Goal: Browse casually: Explore the website without a specific task or goal

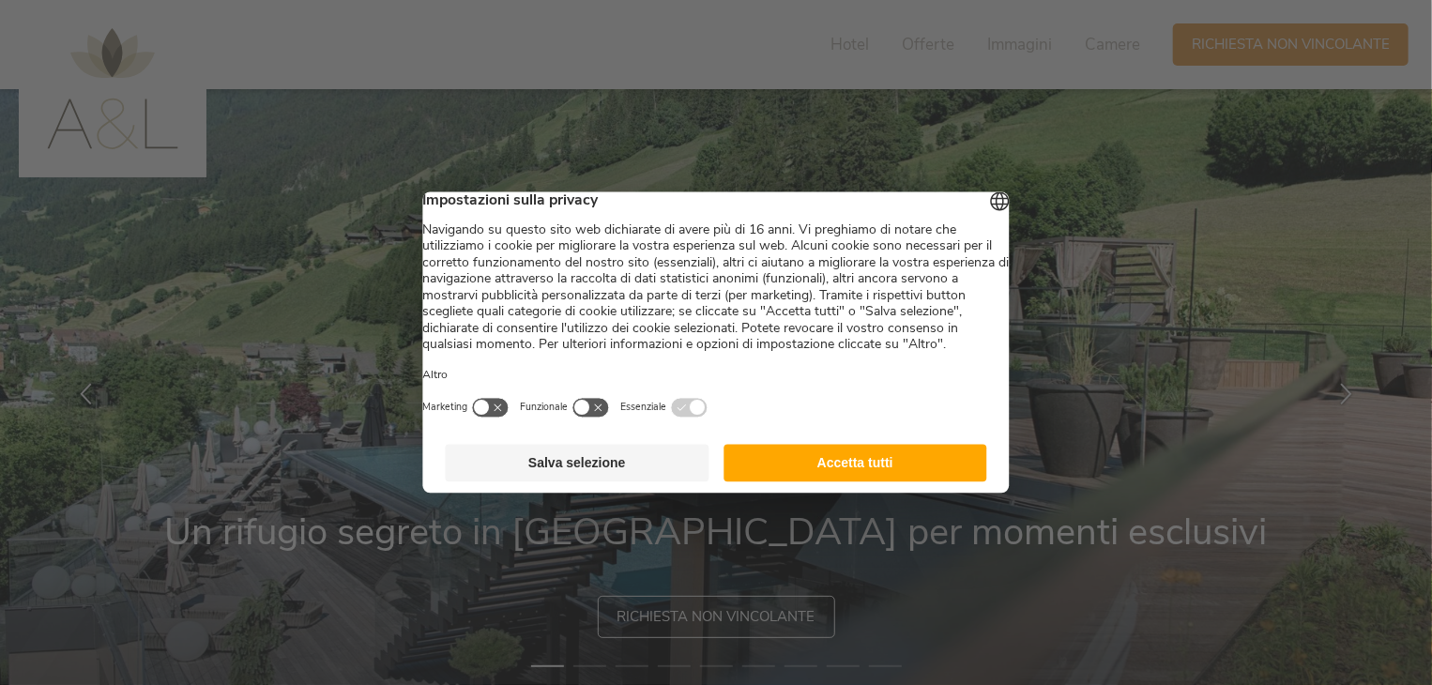
click at [794, 482] on button "Accetta tutti" at bounding box center [855, 464] width 264 height 38
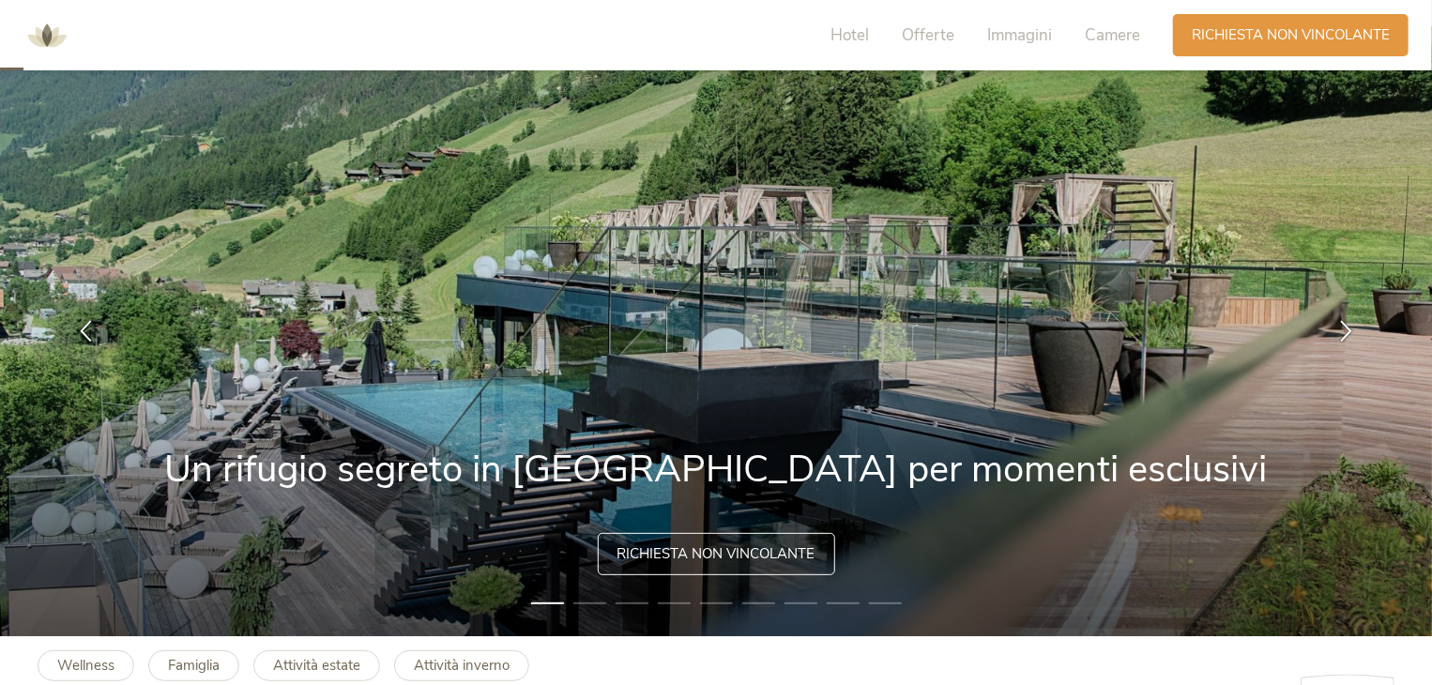
scroll to position [94, 0]
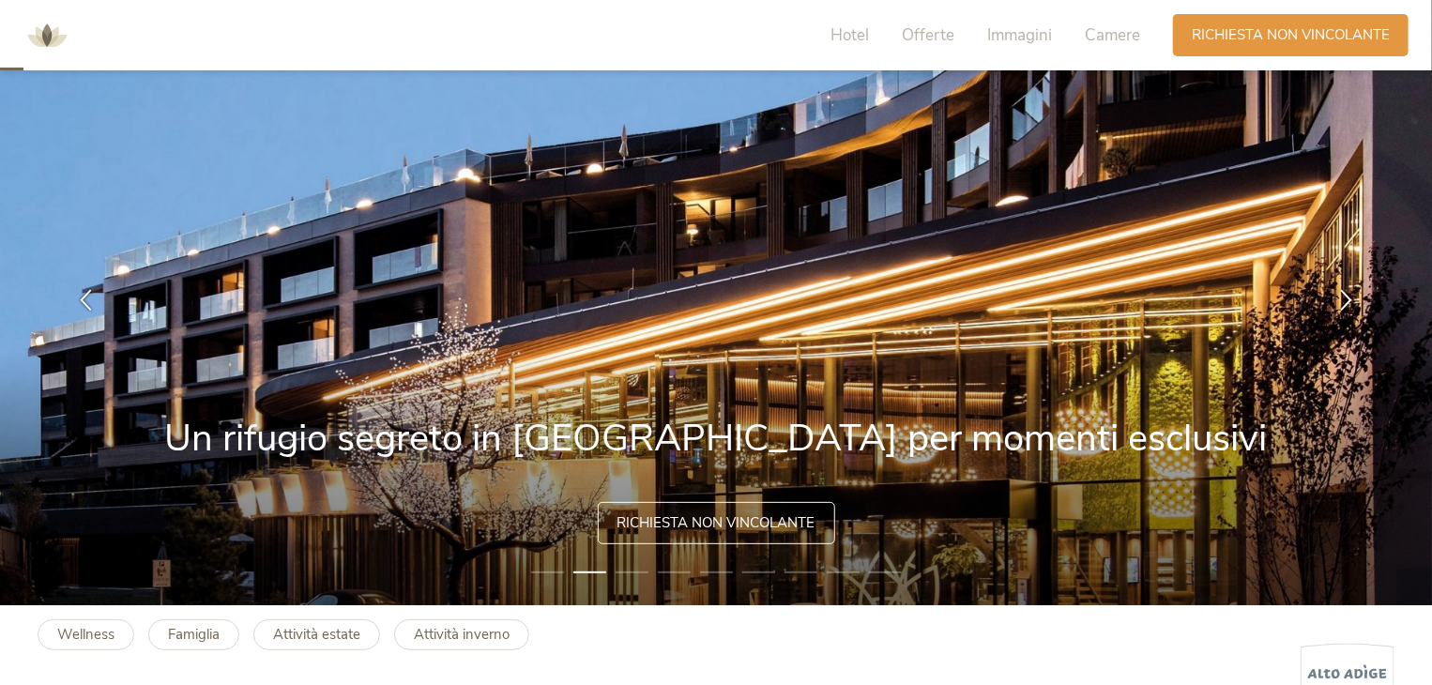
click at [1320, 399] on img at bounding box center [716, 300] width 1433 height 610
click at [630, 565] on li "3" at bounding box center [631, 572] width 33 height 19
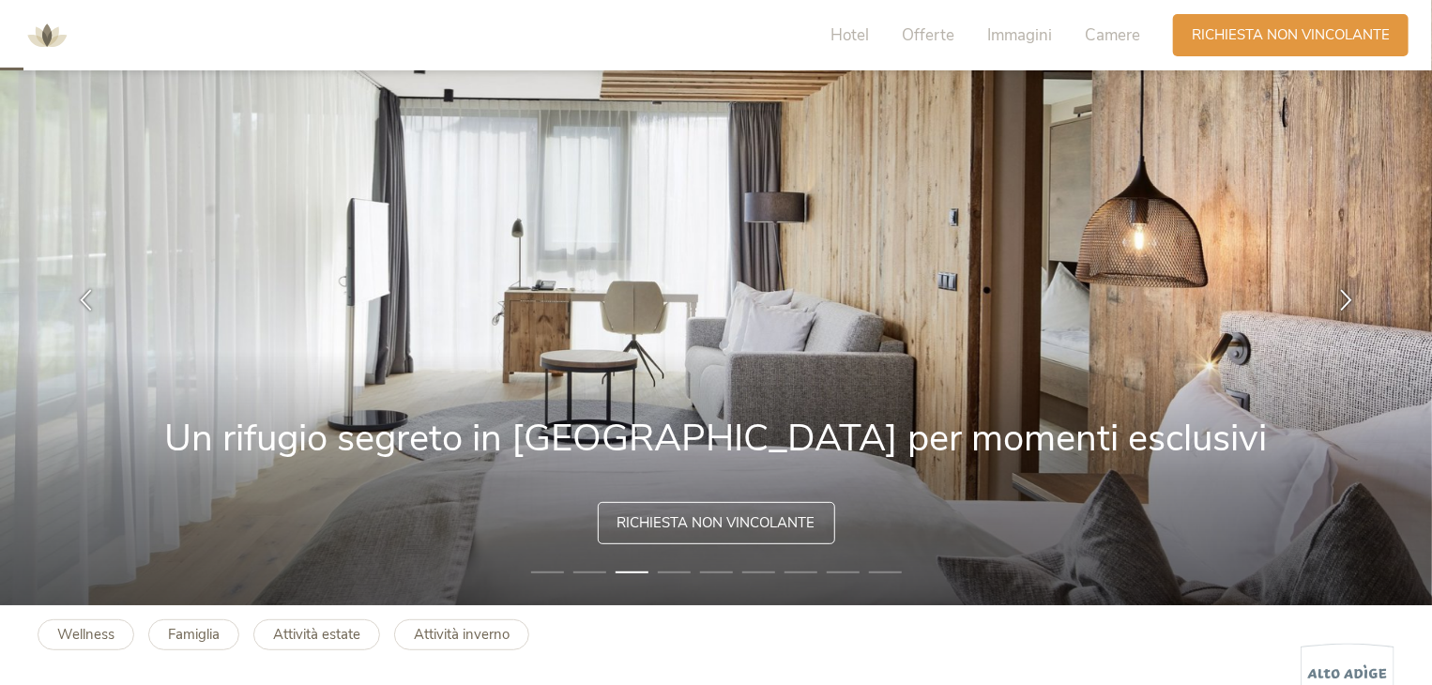
click at [665, 568] on li "4" at bounding box center [674, 572] width 33 height 19
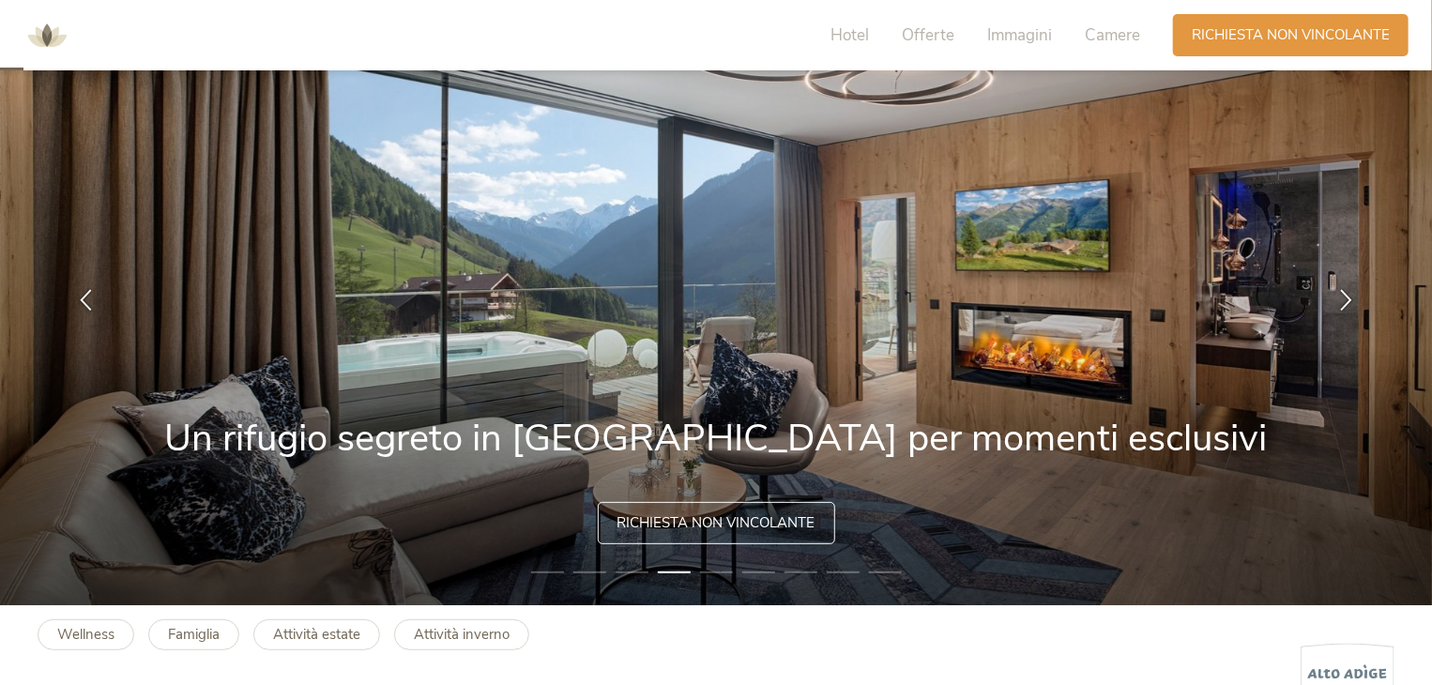
click at [727, 570] on li "5" at bounding box center [716, 572] width 33 height 19
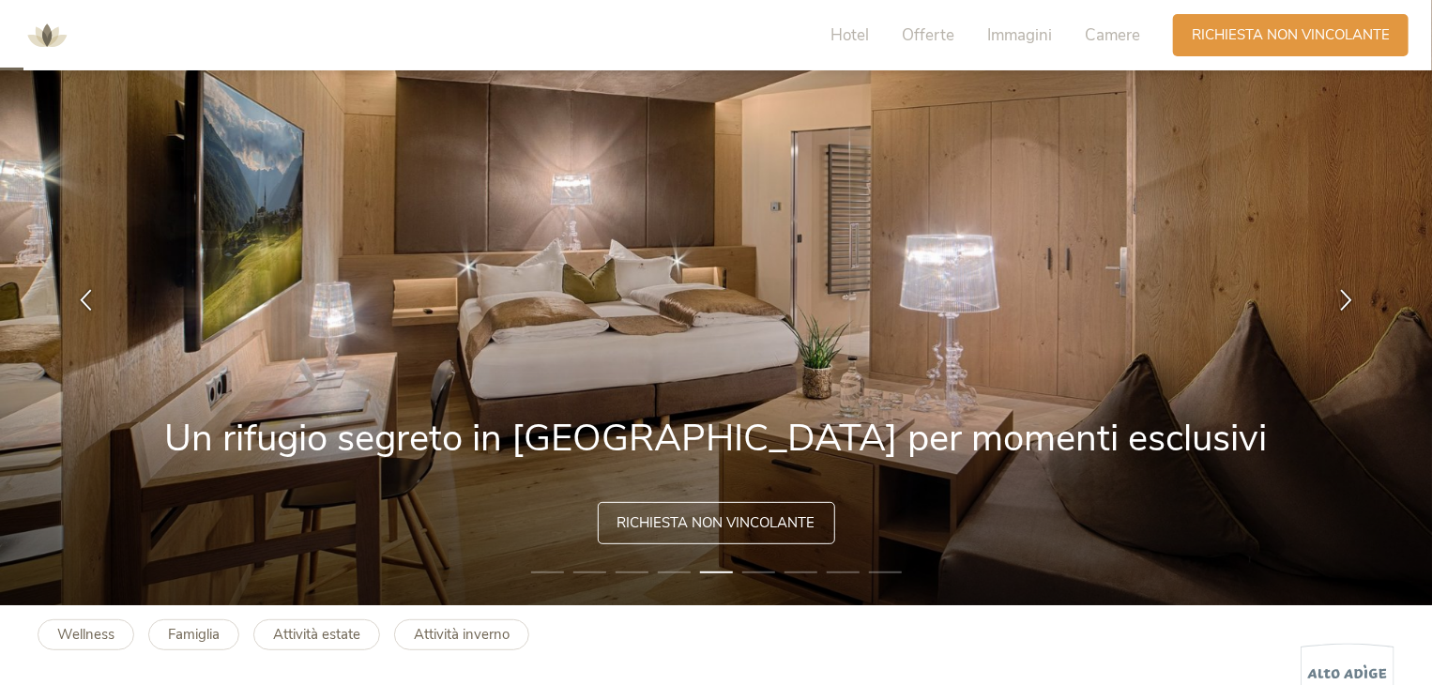
click at [814, 574] on li "7" at bounding box center [800, 572] width 33 height 19
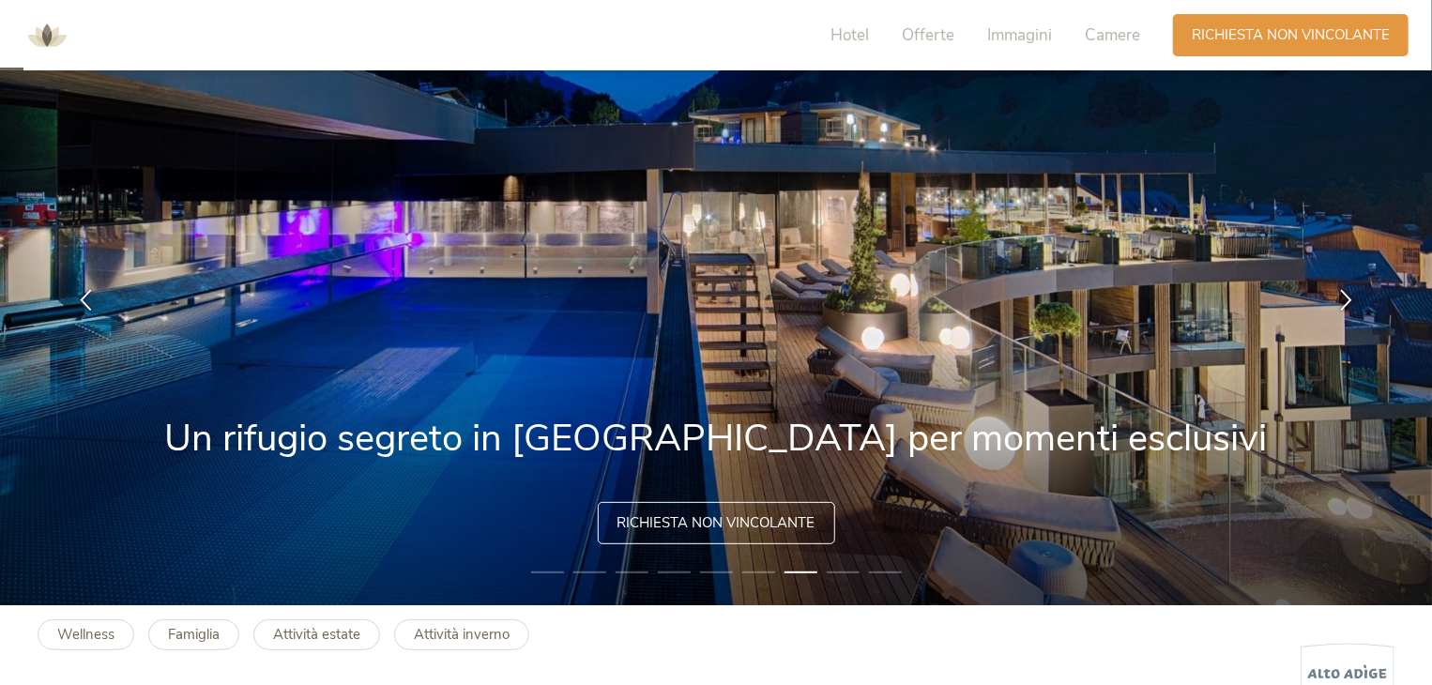
click at [844, 572] on li "8" at bounding box center [843, 572] width 33 height 19
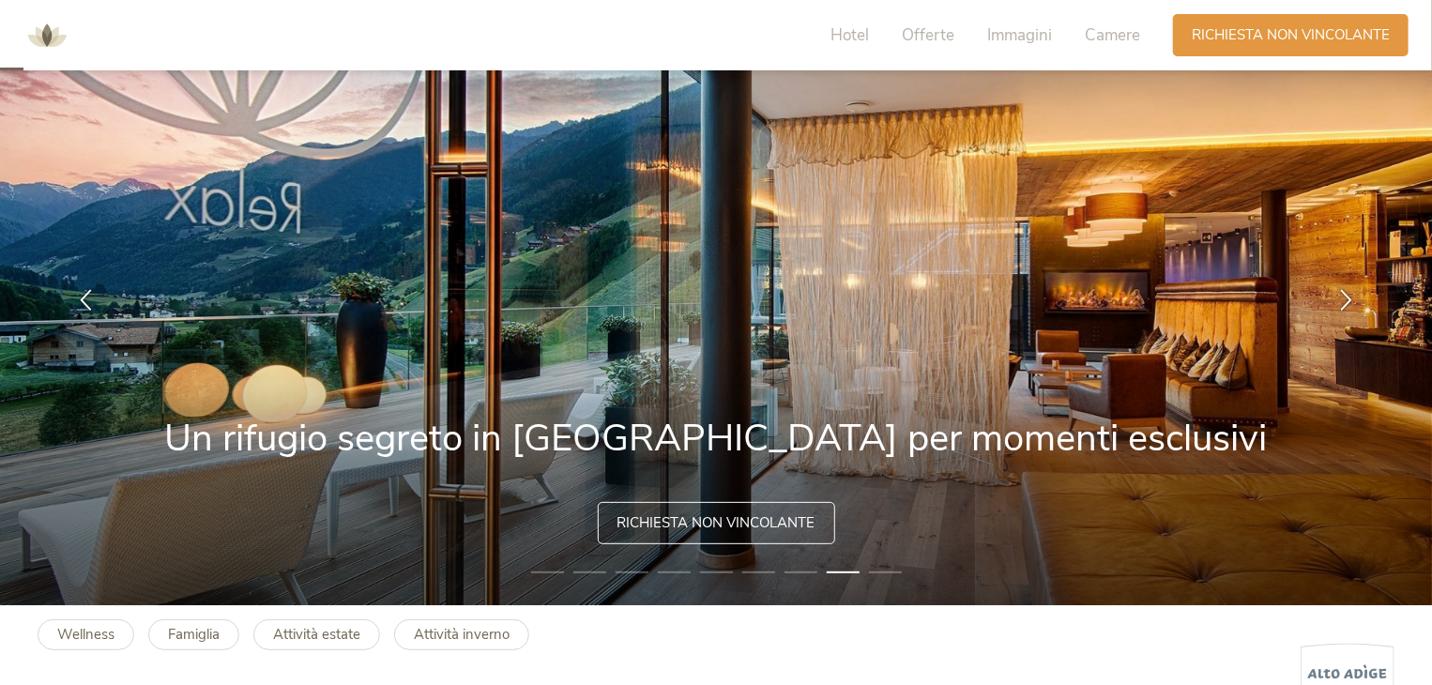
click at [886, 568] on li "9" at bounding box center [885, 572] width 33 height 19
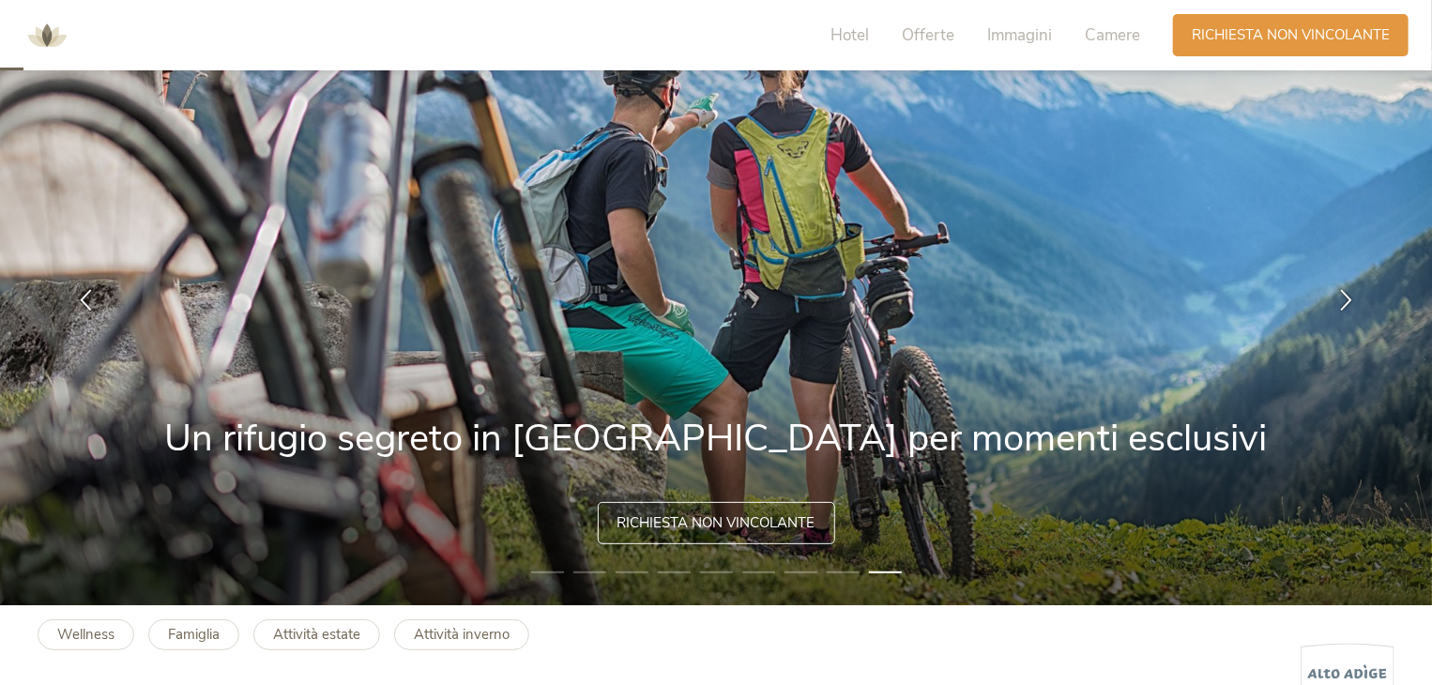
click at [704, 569] on li "5" at bounding box center [716, 572] width 33 height 19
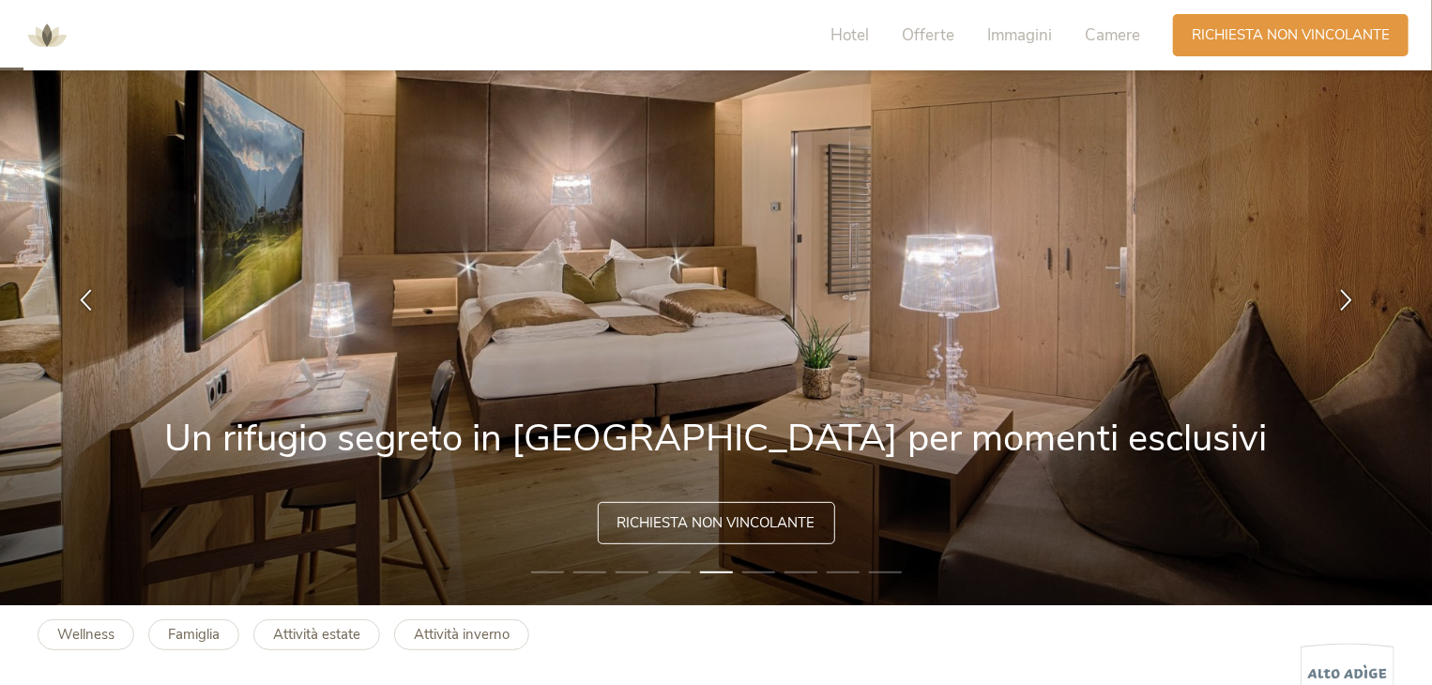
click at [742, 568] on li "6" at bounding box center [758, 572] width 33 height 19
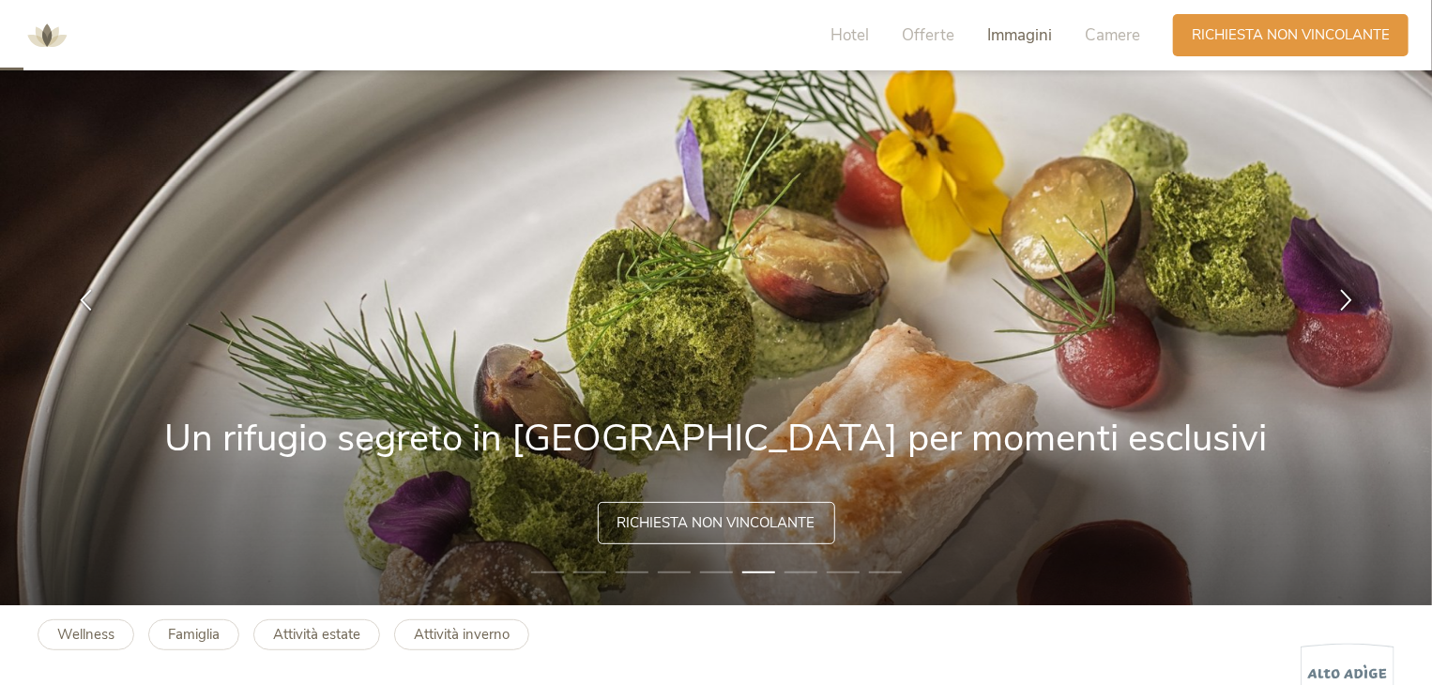
click at [1012, 36] on span "Immagini" at bounding box center [1019, 35] width 65 height 22
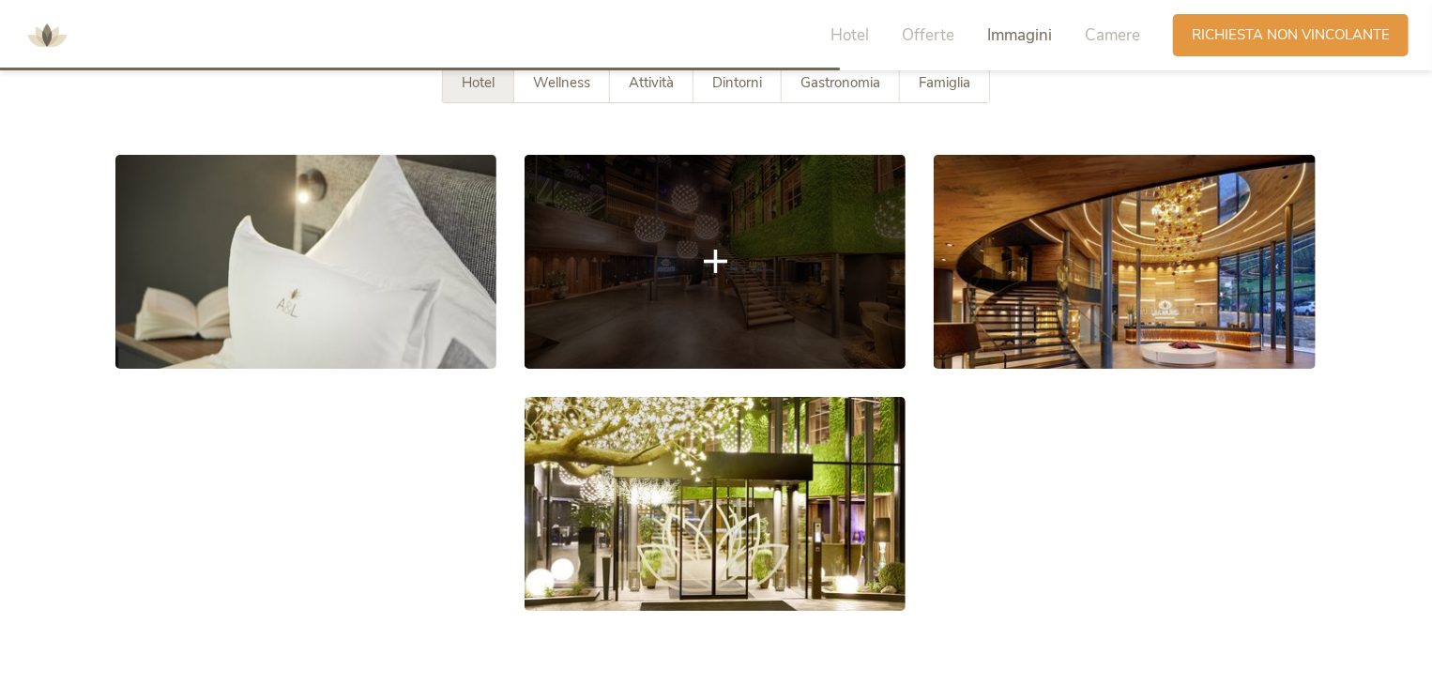
scroll to position [3273, 0]
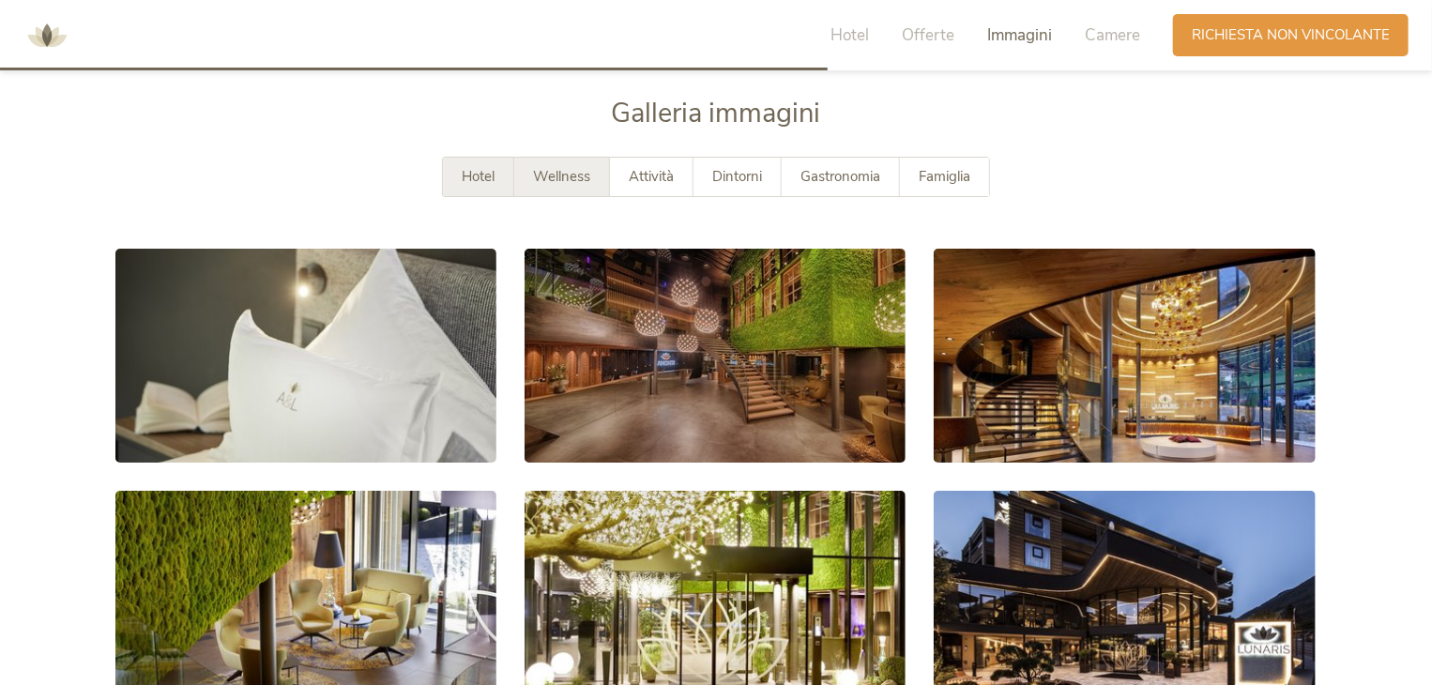
click at [578, 184] on span "Wellness" at bounding box center [561, 176] width 57 height 19
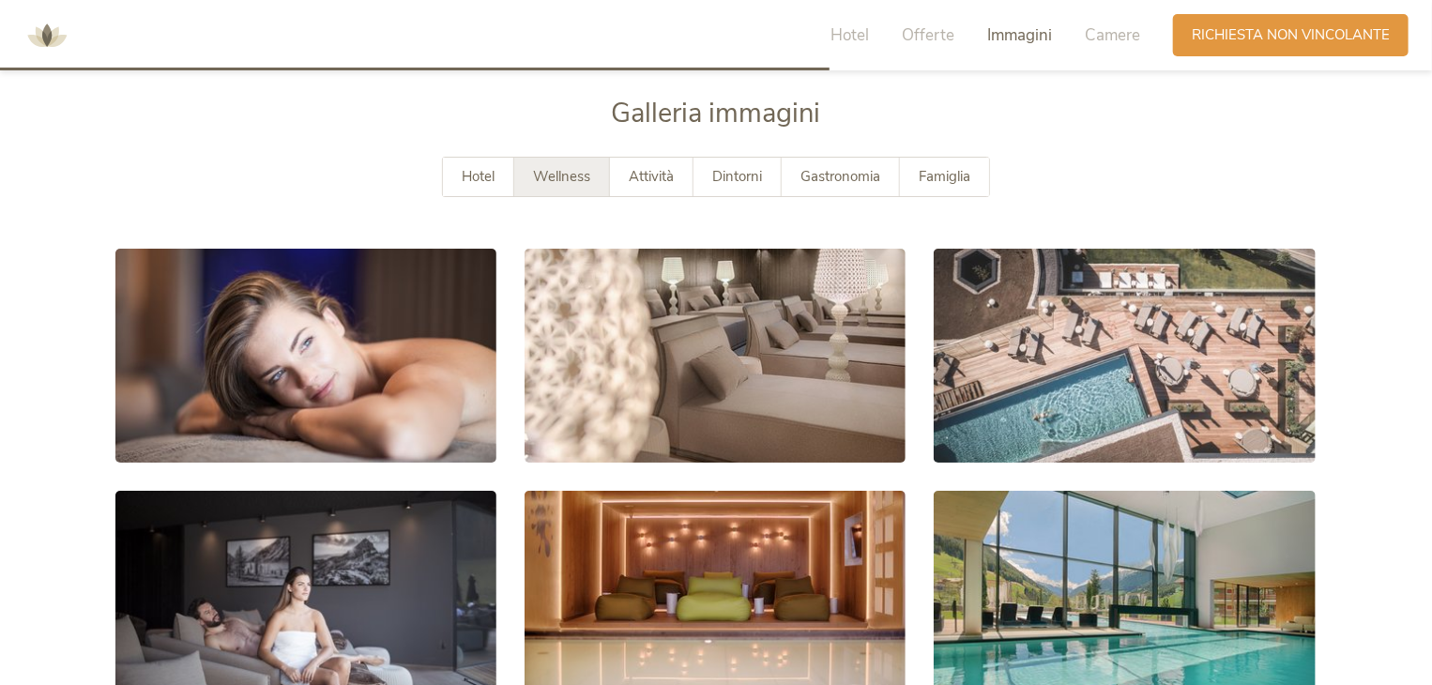
scroll to position [3461, 0]
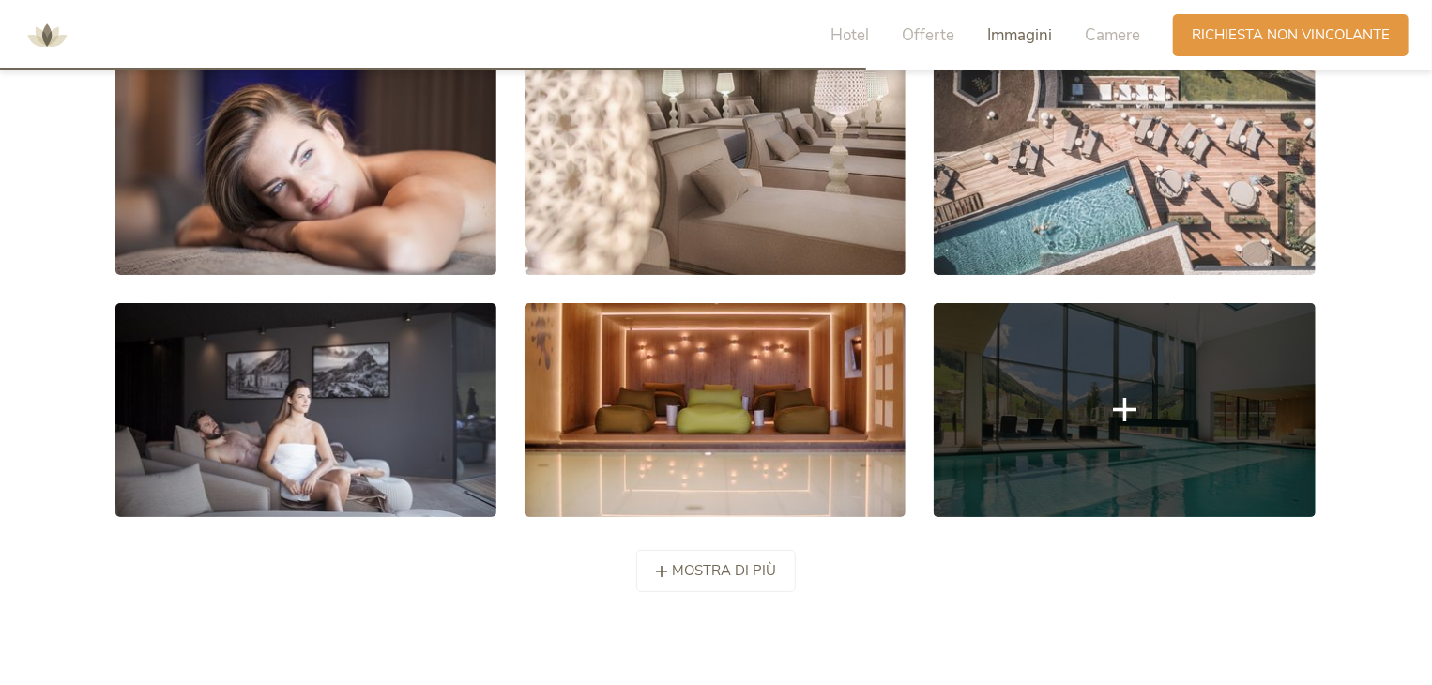
click at [1151, 439] on link at bounding box center [1124, 410] width 381 height 214
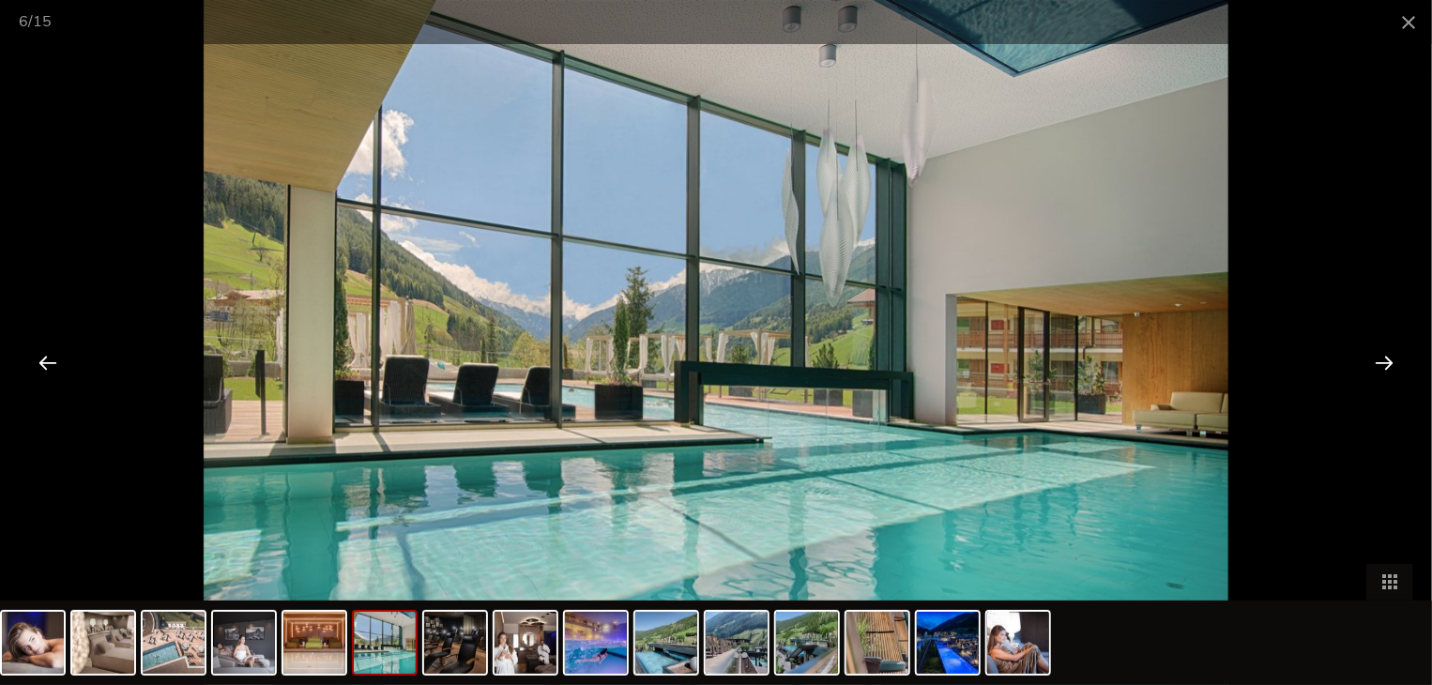
click at [1383, 356] on div at bounding box center [1384, 362] width 58 height 58
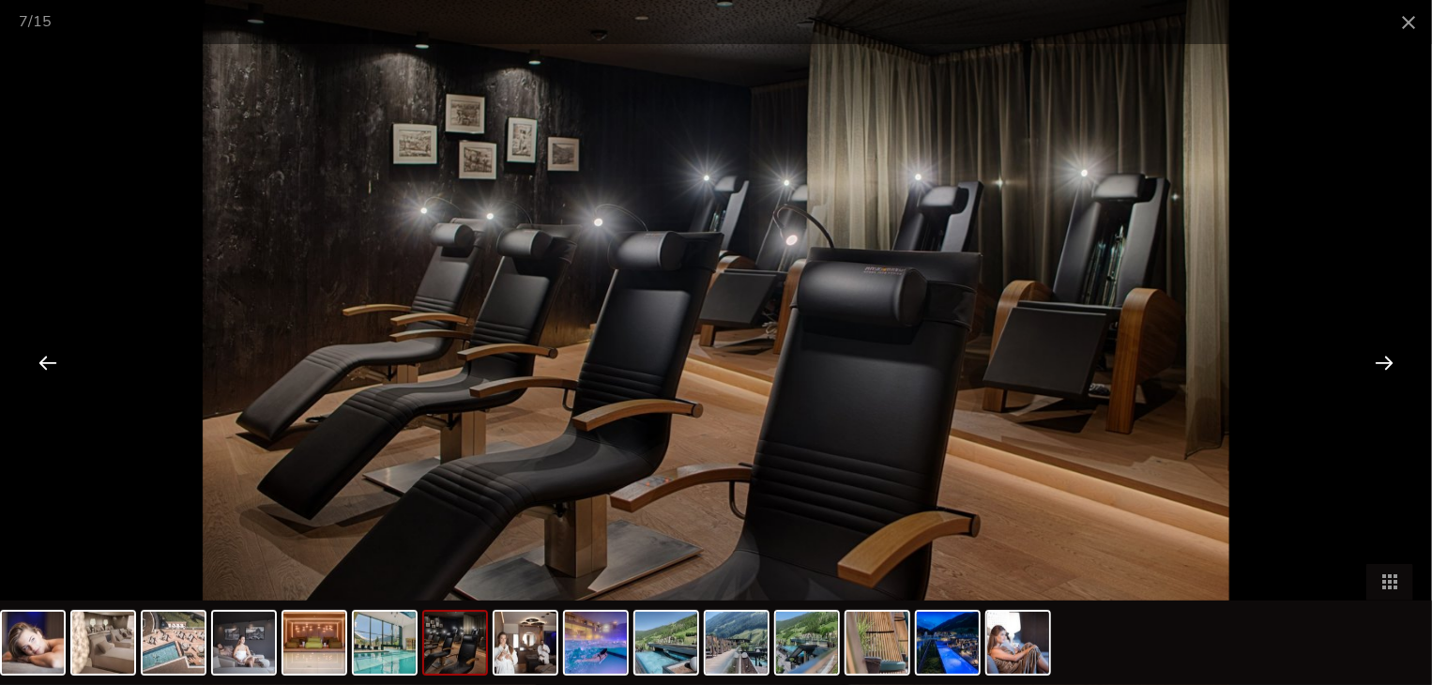
click at [1383, 356] on div at bounding box center [1384, 362] width 58 height 58
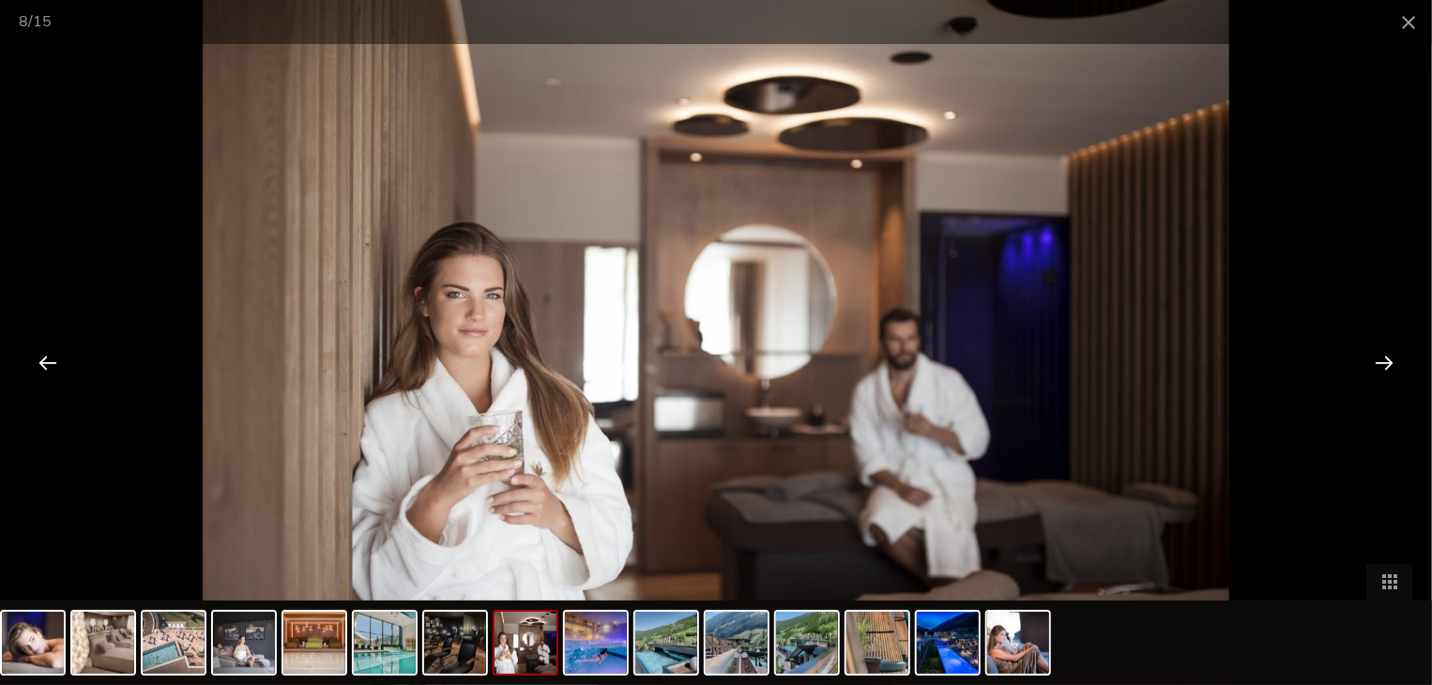
click at [1383, 356] on div at bounding box center [1384, 362] width 58 height 58
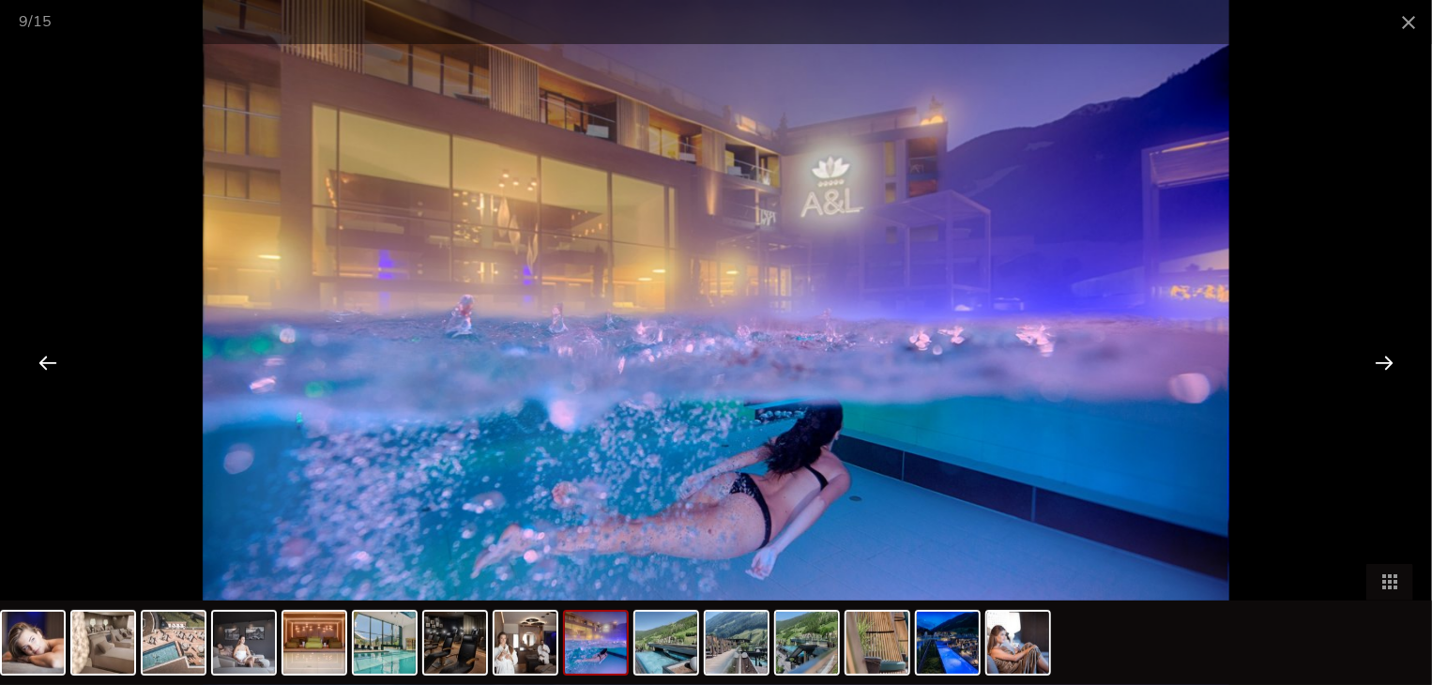
click at [1383, 356] on div at bounding box center [1384, 362] width 58 height 58
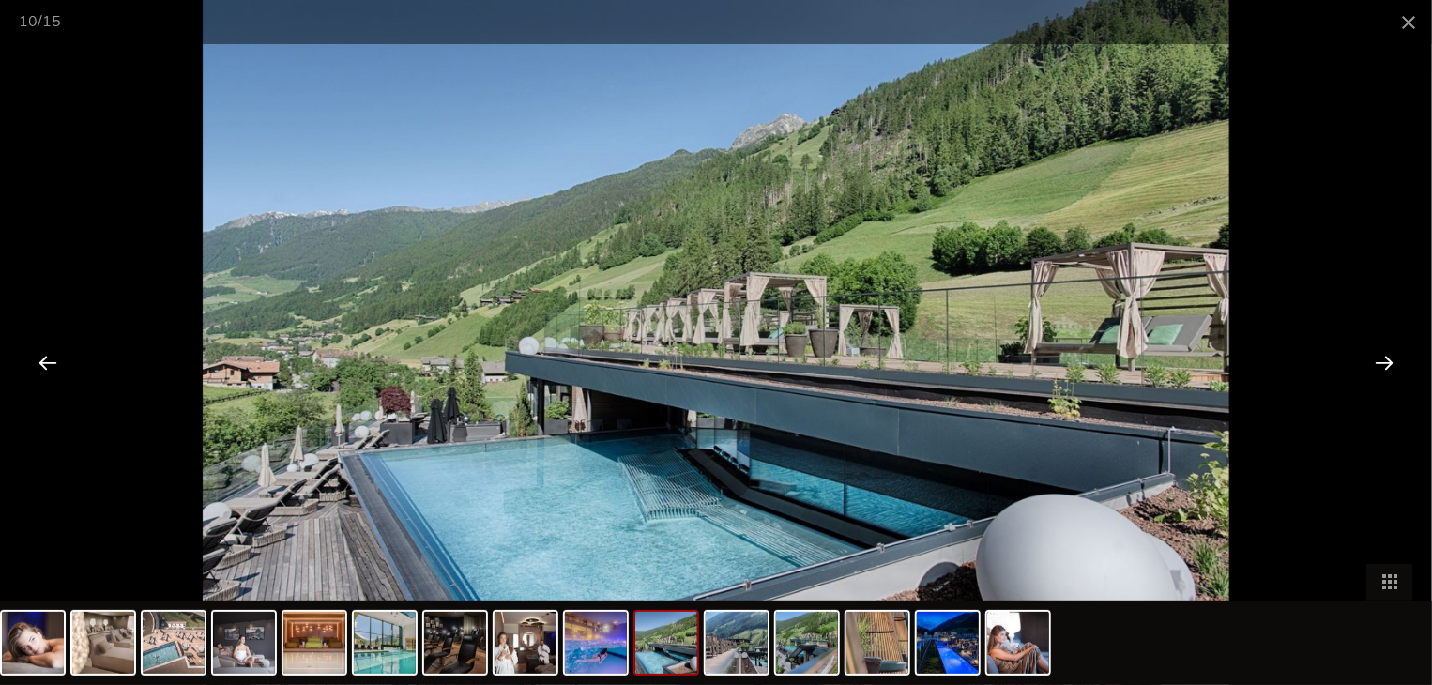
click at [1383, 356] on div at bounding box center [1384, 362] width 58 height 58
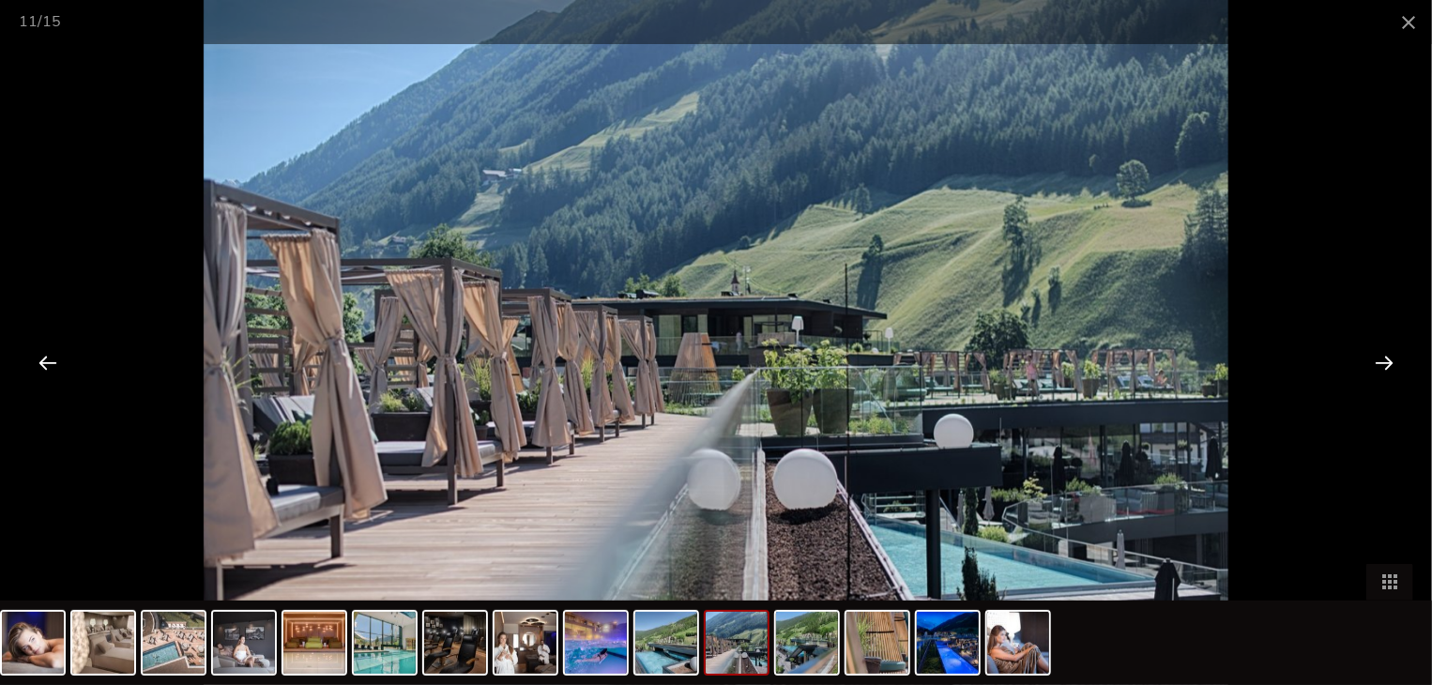
click at [1383, 356] on div at bounding box center [1384, 362] width 58 height 58
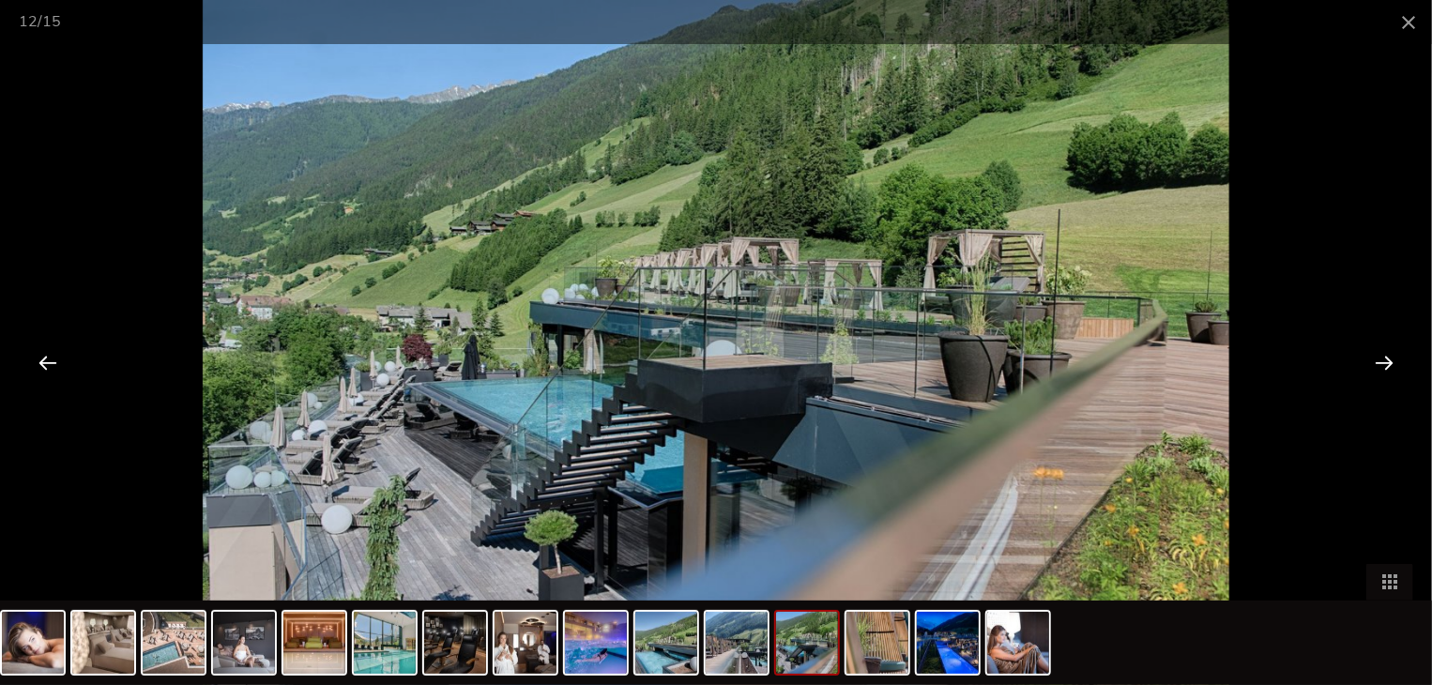
click at [1383, 356] on div at bounding box center [1384, 362] width 58 height 58
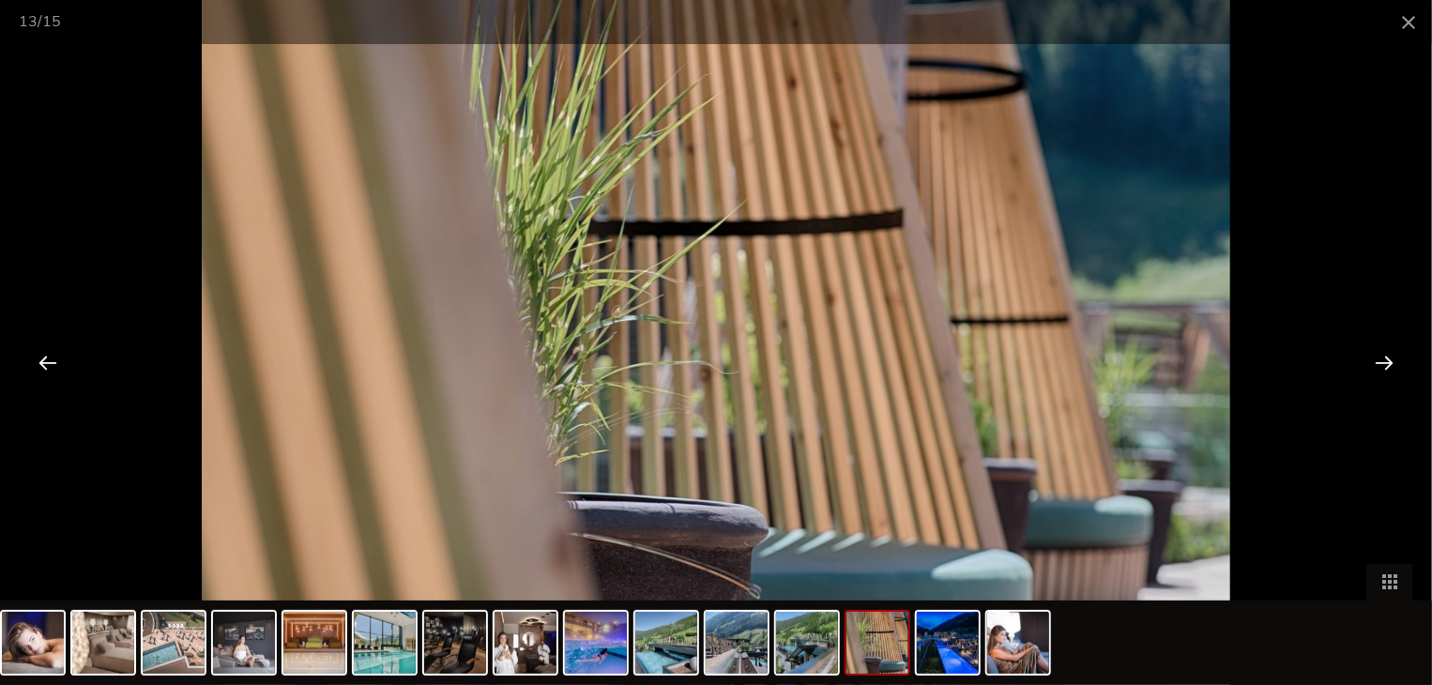
click at [1383, 356] on div at bounding box center [1384, 362] width 58 height 58
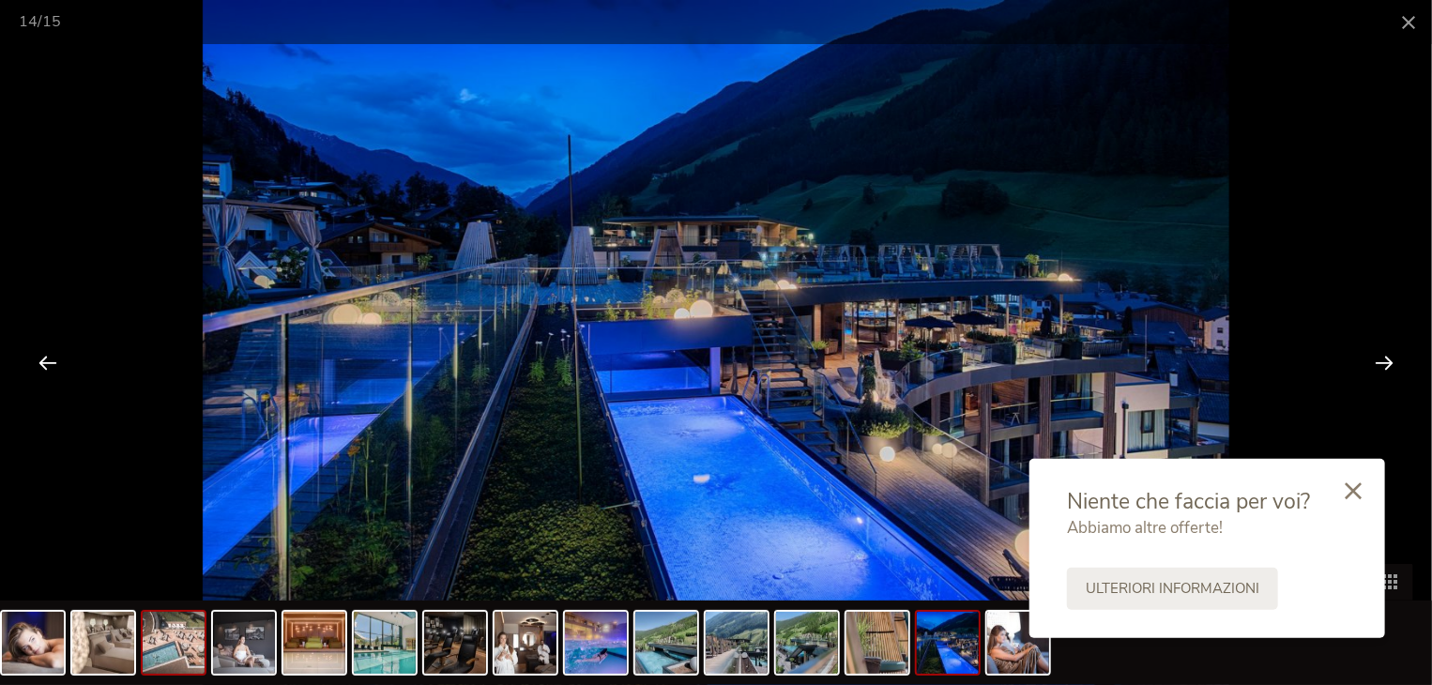
click at [191, 657] on img at bounding box center [174, 643] width 62 height 62
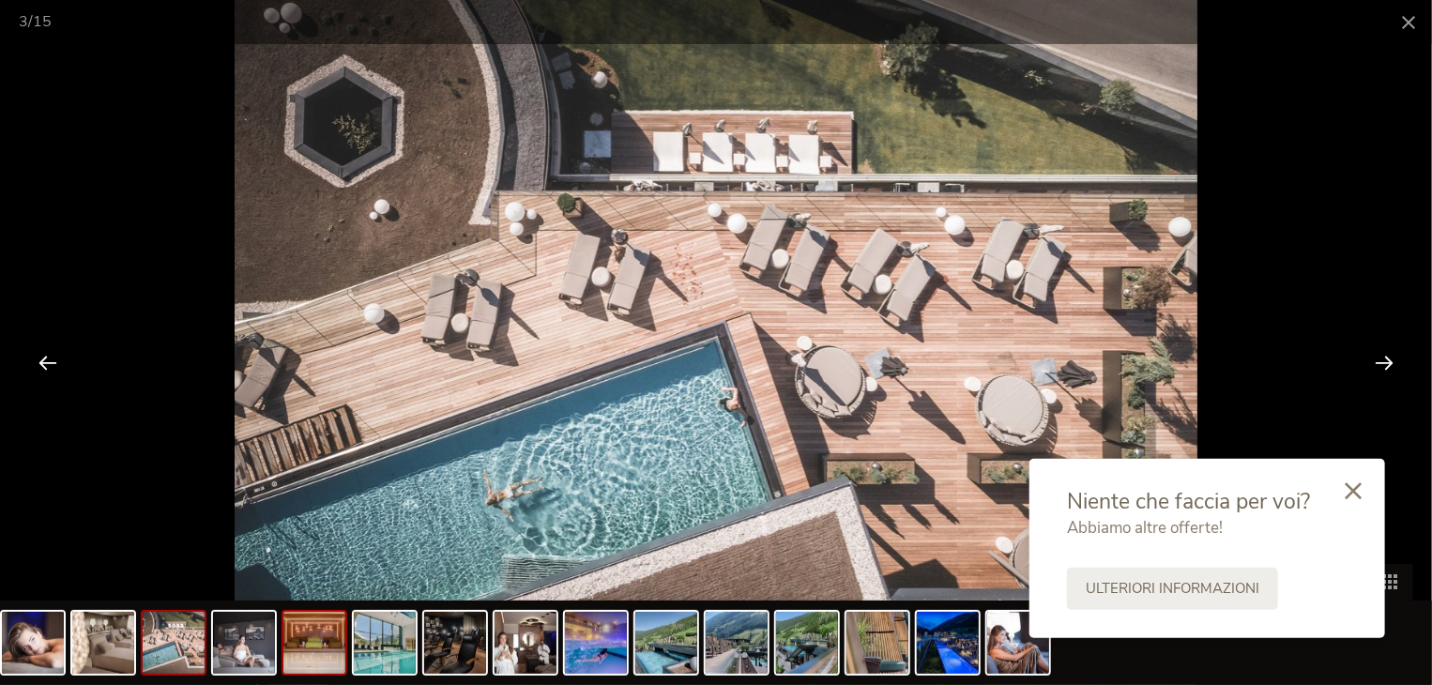
click at [296, 646] on img at bounding box center [314, 643] width 62 height 62
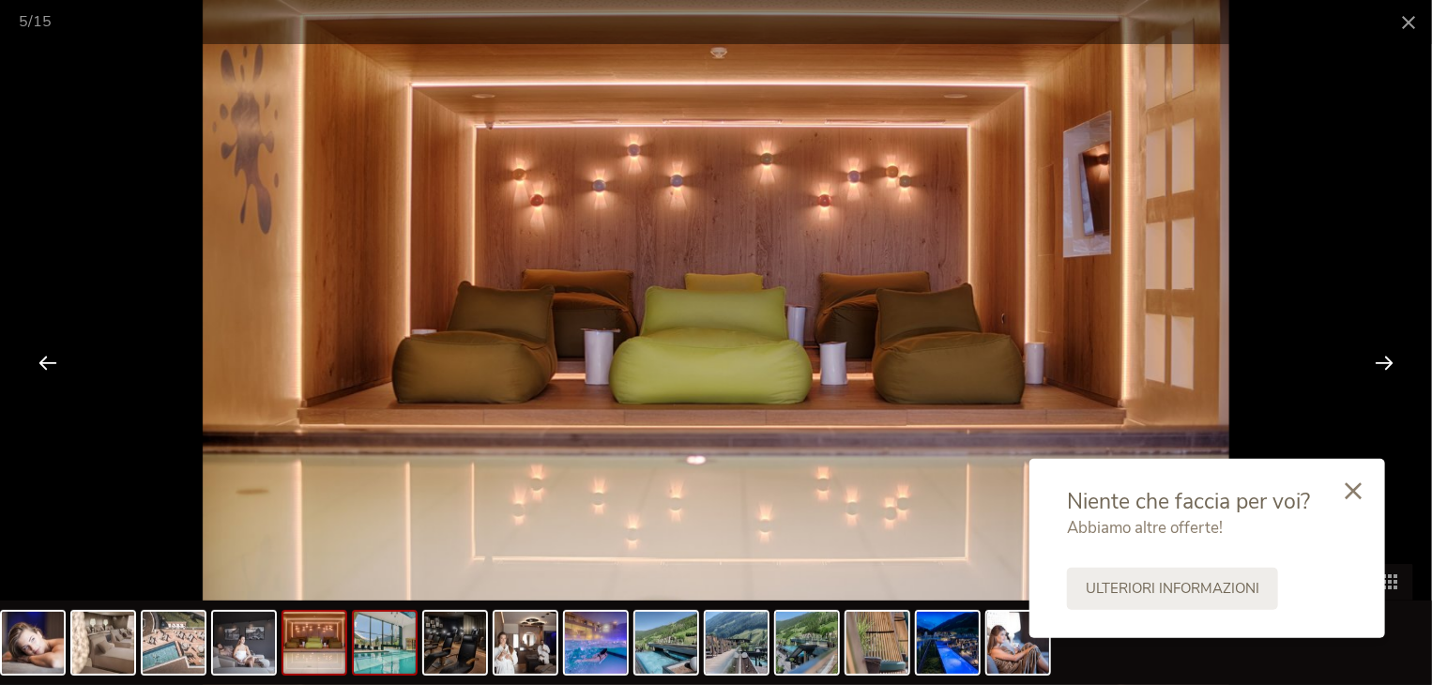
click at [382, 657] on img at bounding box center [385, 643] width 62 height 62
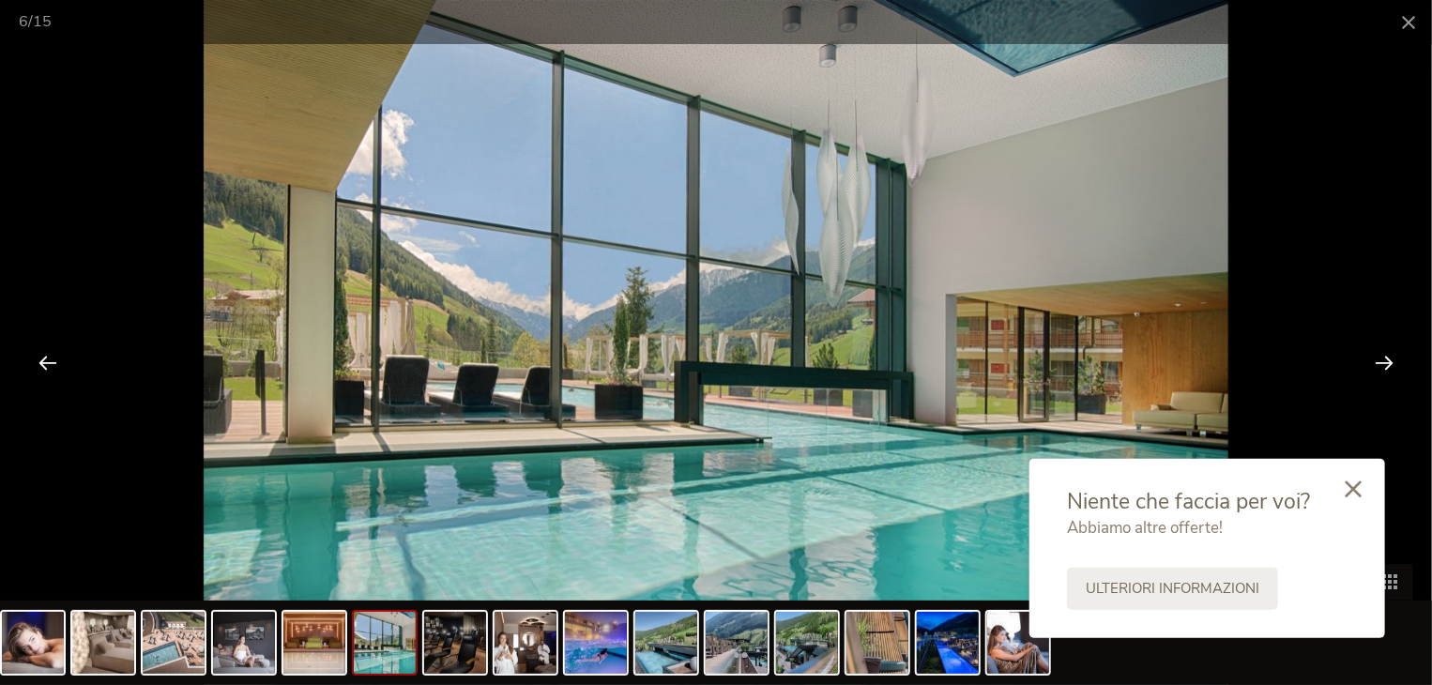
click at [1359, 482] on icon at bounding box center [1352, 488] width 17 height 17
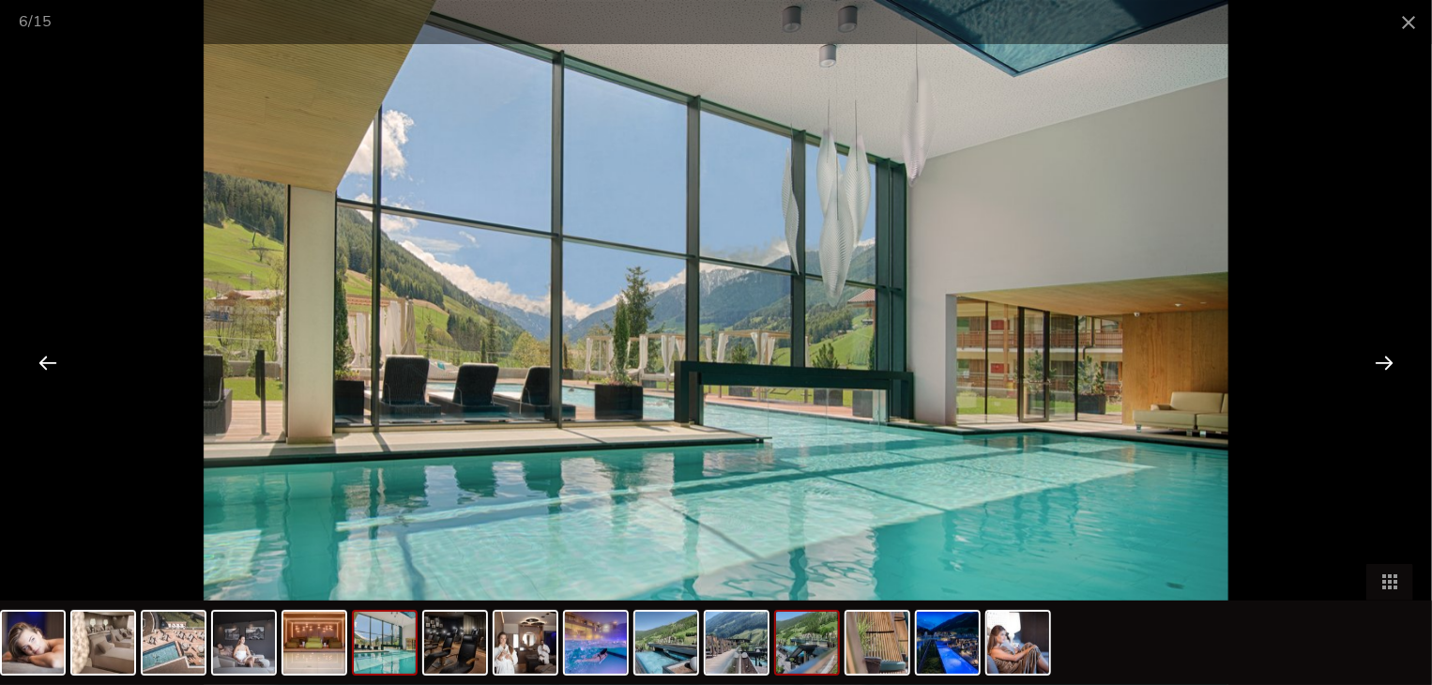
click at [800, 654] on img at bounding box center [807, 643] width 62 height 62
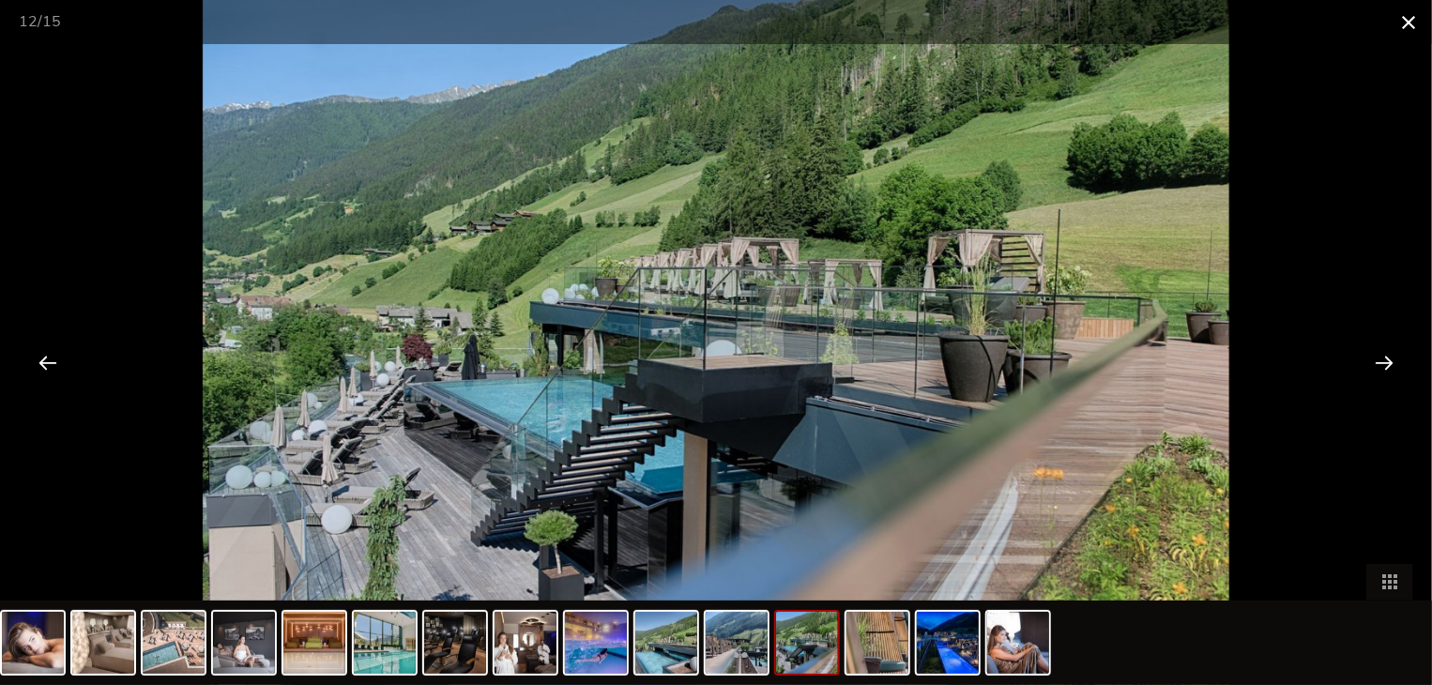
click at [1402, 10] on span at bounding box center [1408, 22] width 47 height 44
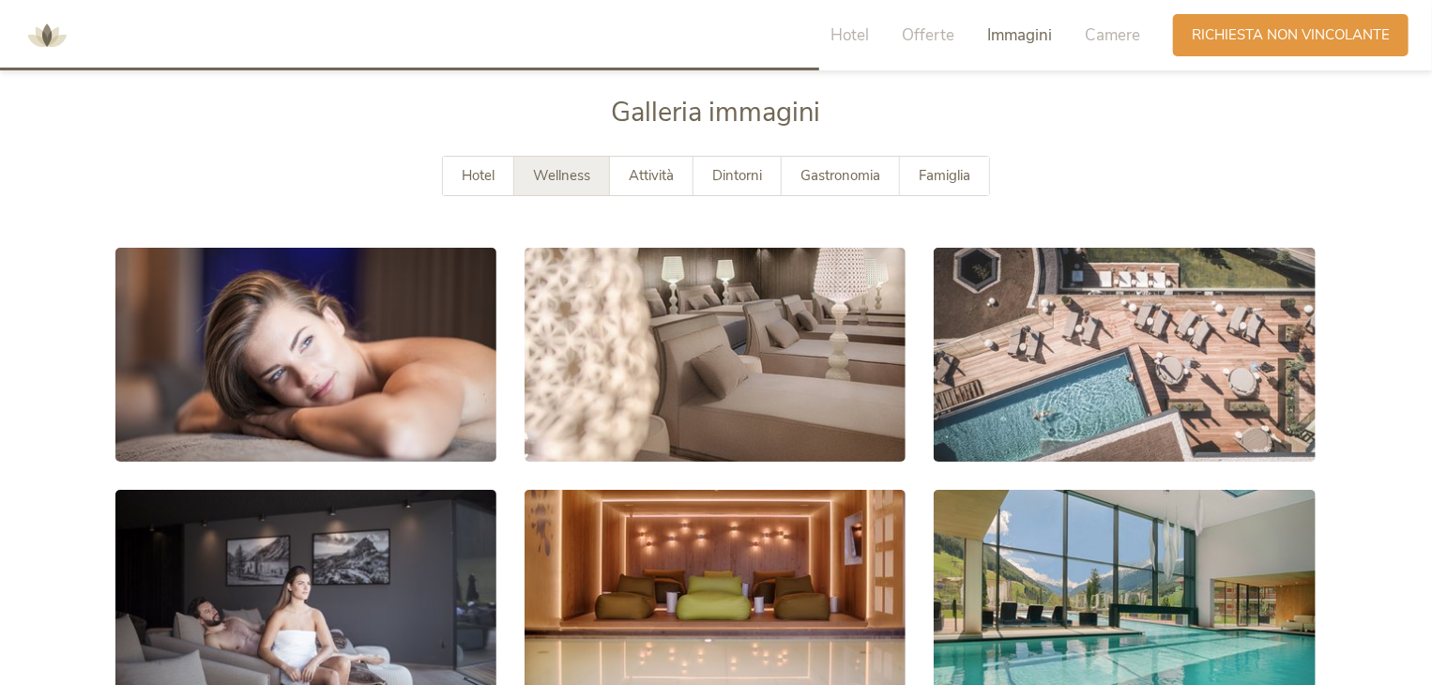
scroll to position [3273, 0]
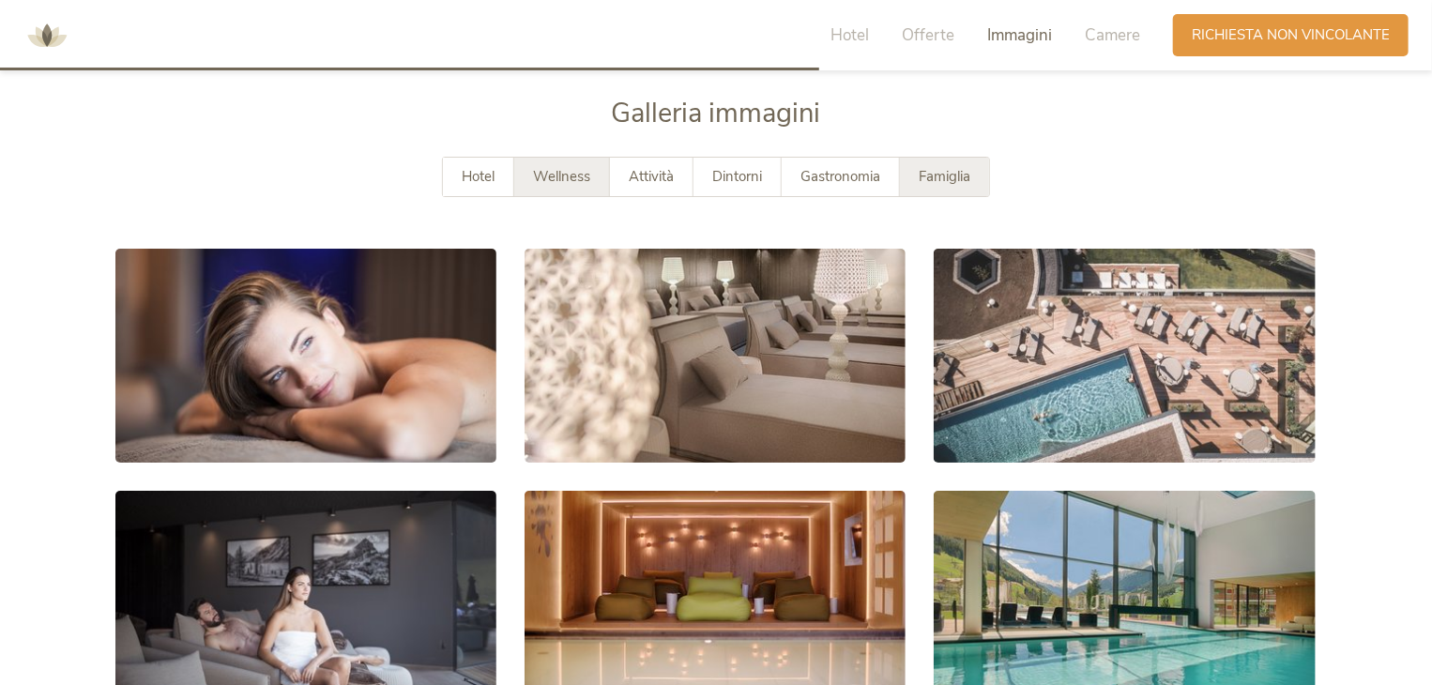
click at [979, 185] on div "Famiglia" at bounding box center [944, 177] width 89 height 38
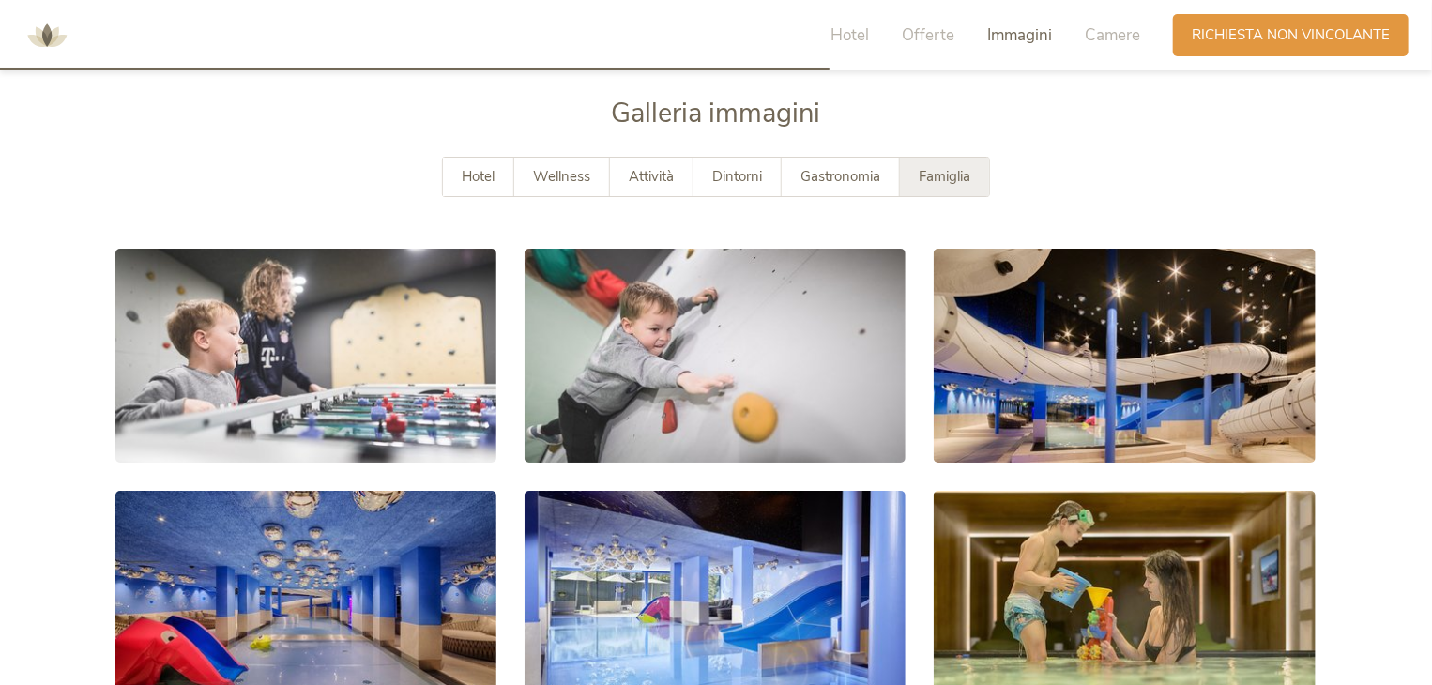
scroll to position [3367, 0]
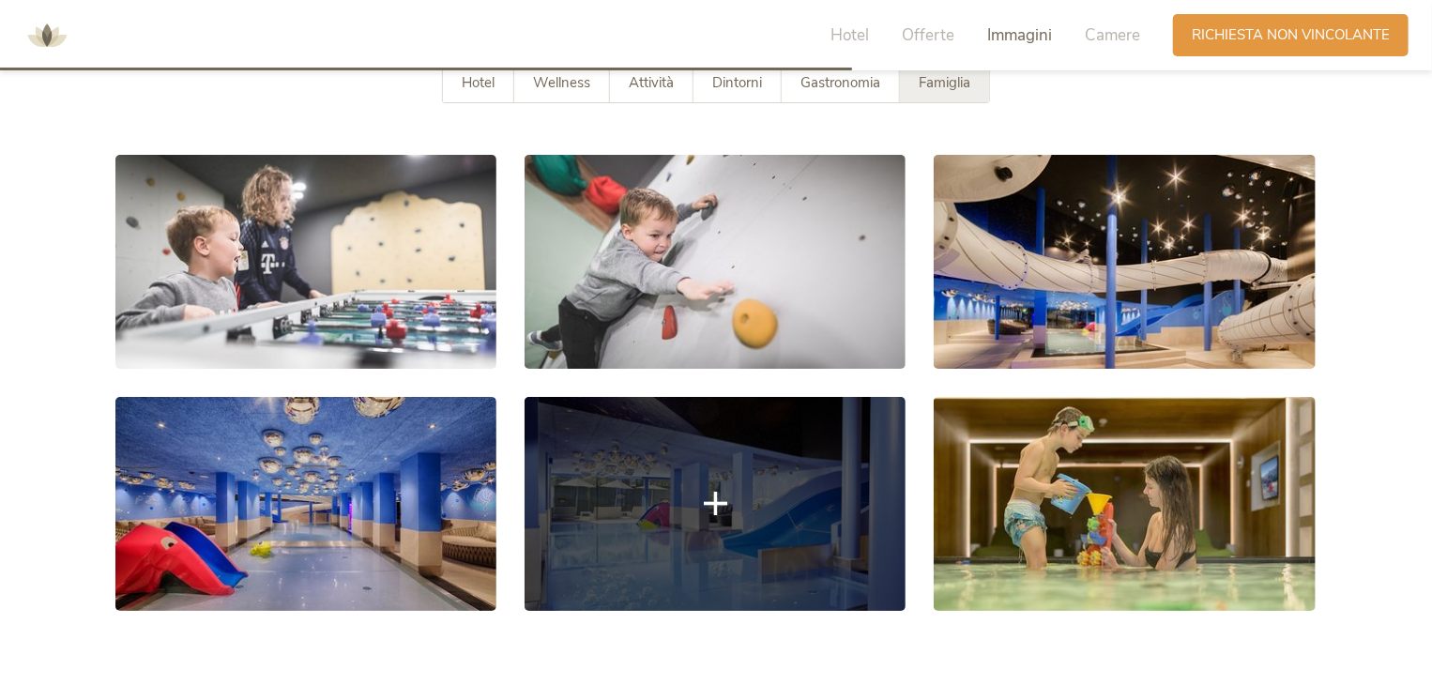
click at [745, 508] on link at bounding box center [714, 504] width 381 height 214
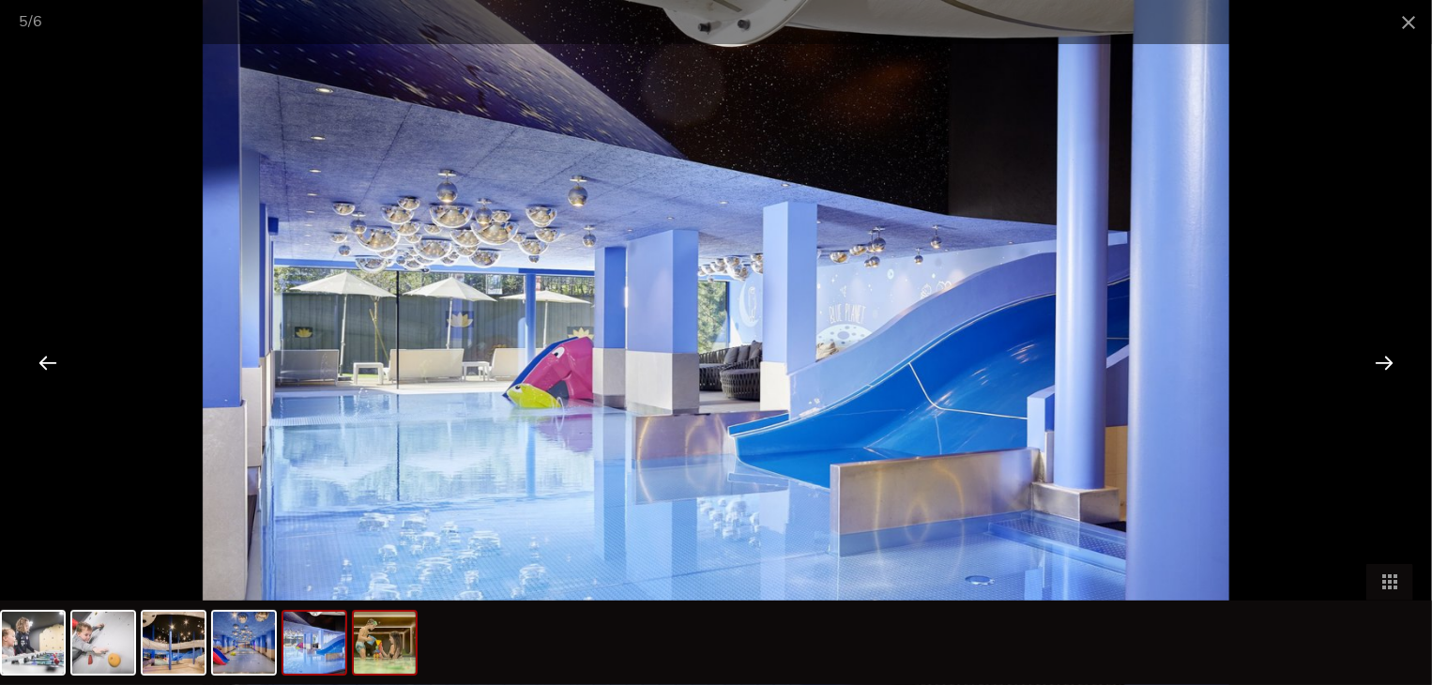
click at [379, 648] on img at bounding box center [385, 643] width 62 height 62
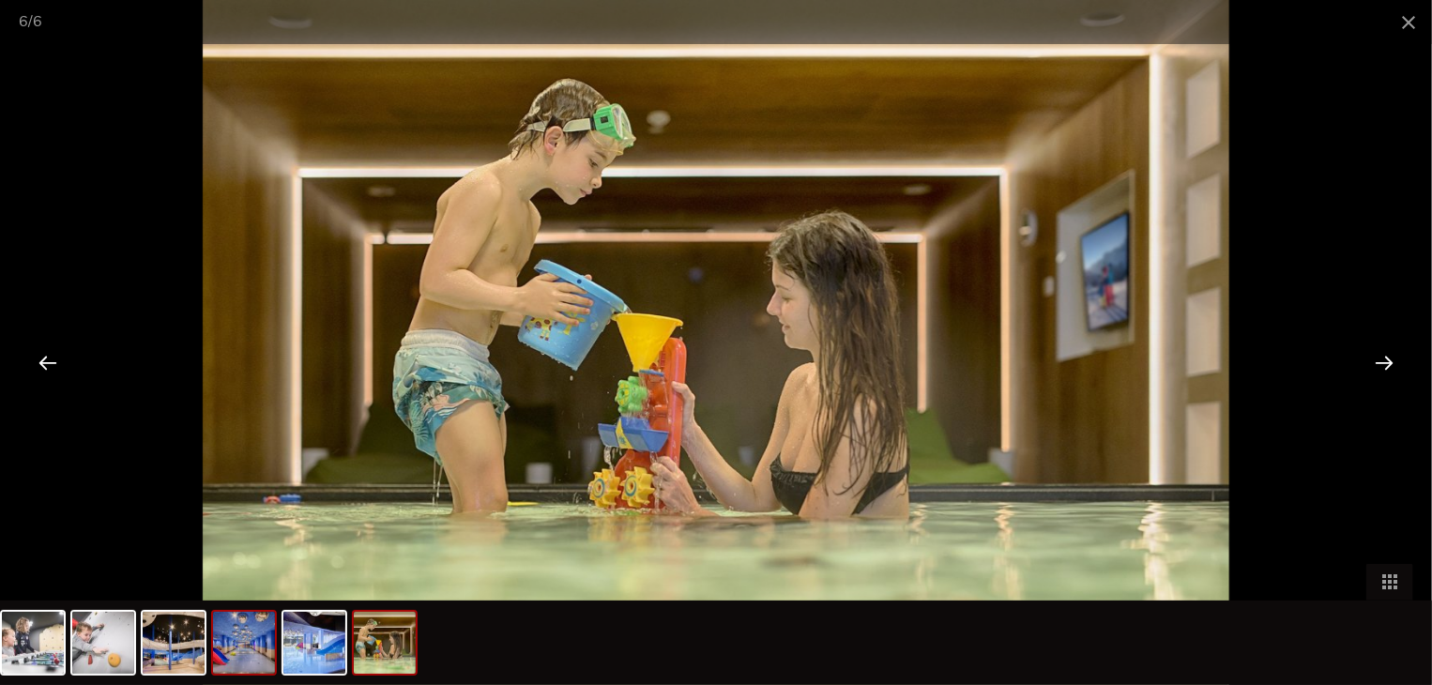
click at [261, 657] on img at bounding box center [244, 643] width 62 height 62
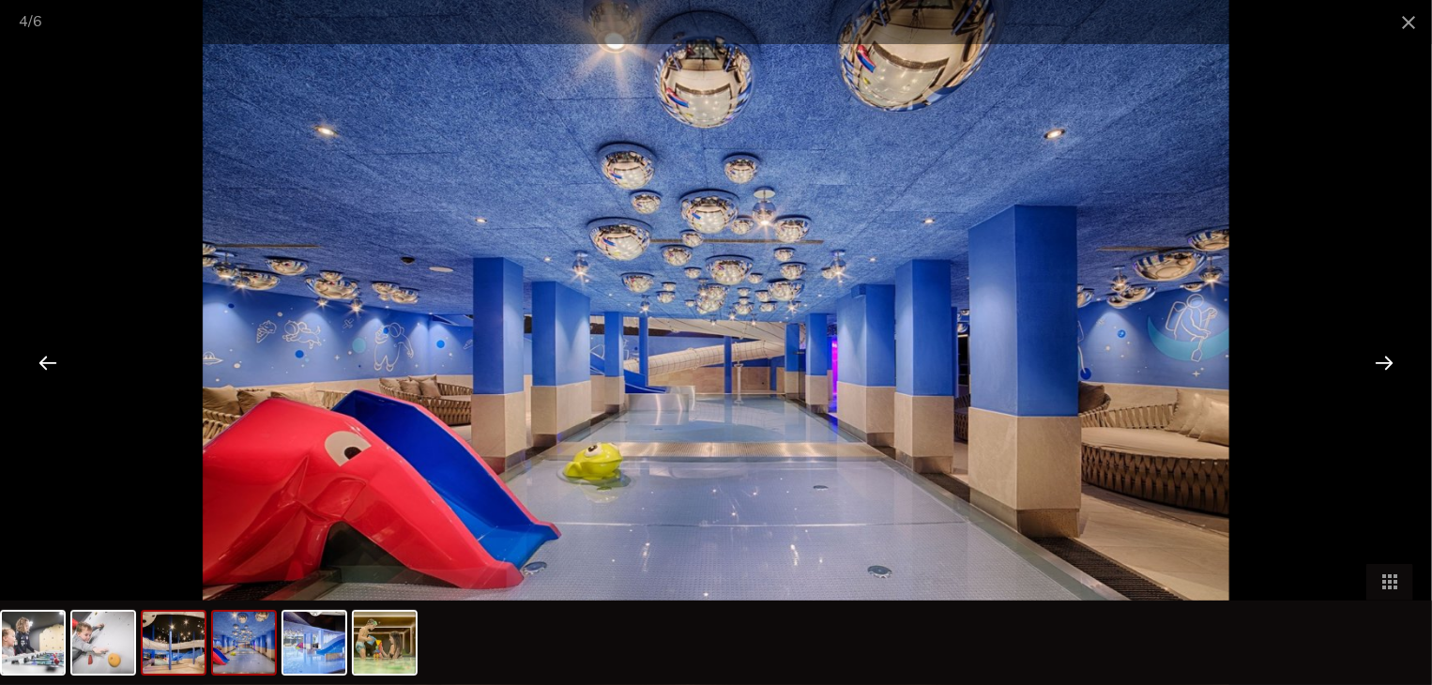
click at [154, 656] on img at bounding box center [174, 643] width 62 height 62
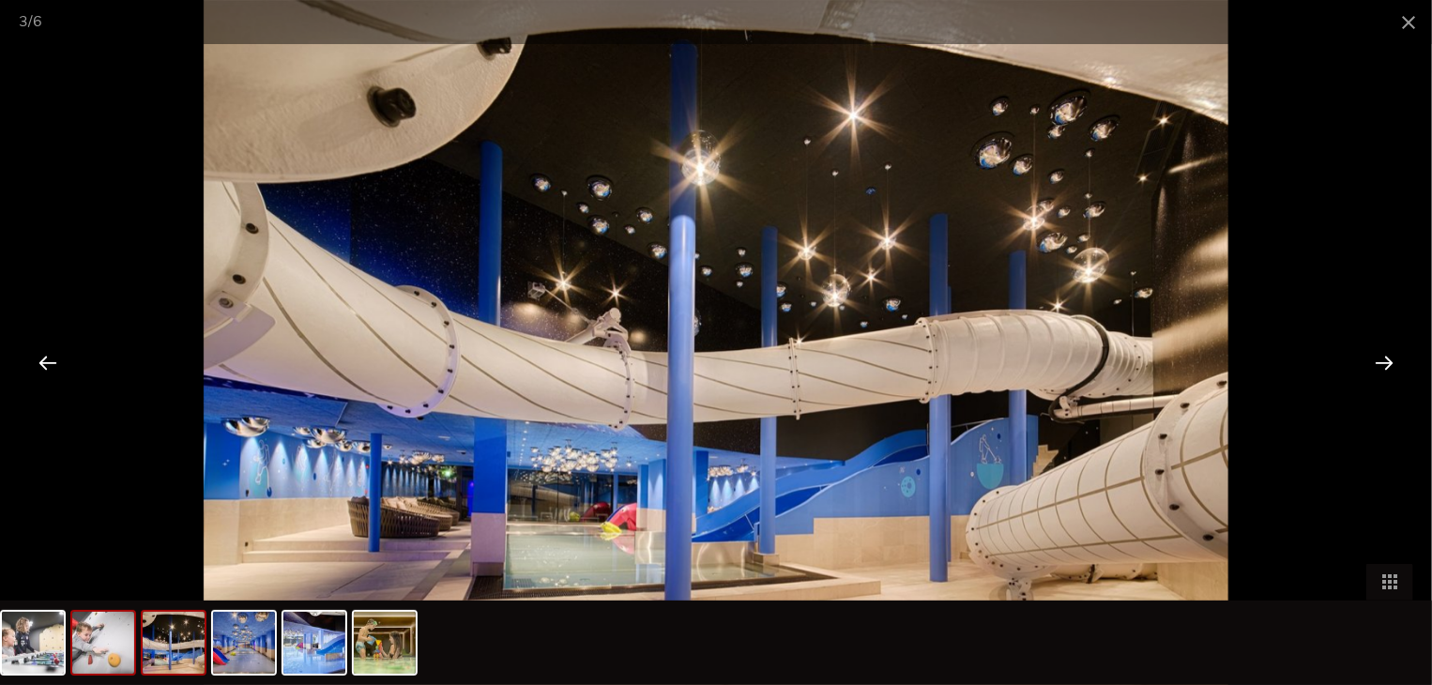
click at [96, 653] on img at bounding box center [103, 643] width 62 height 62
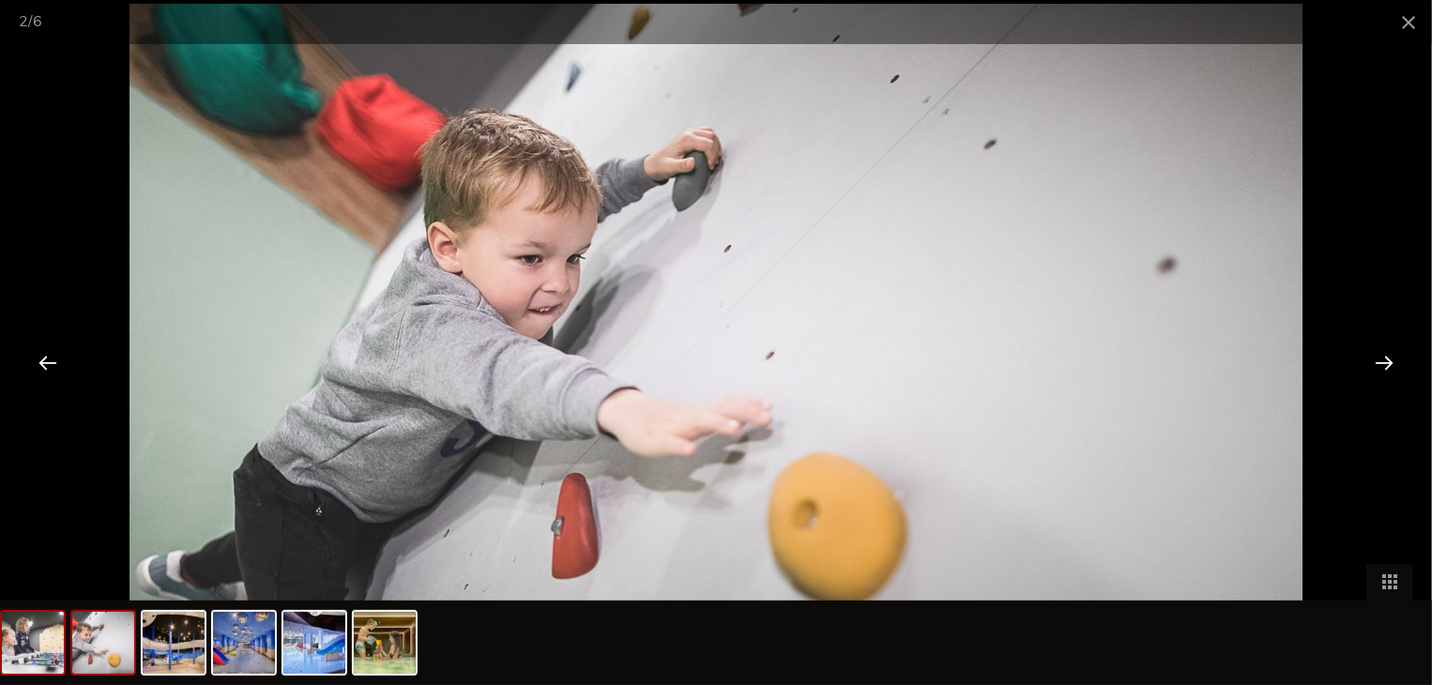
click at [45, 654] on img at bounding box center [33, 643] width 62 height 62
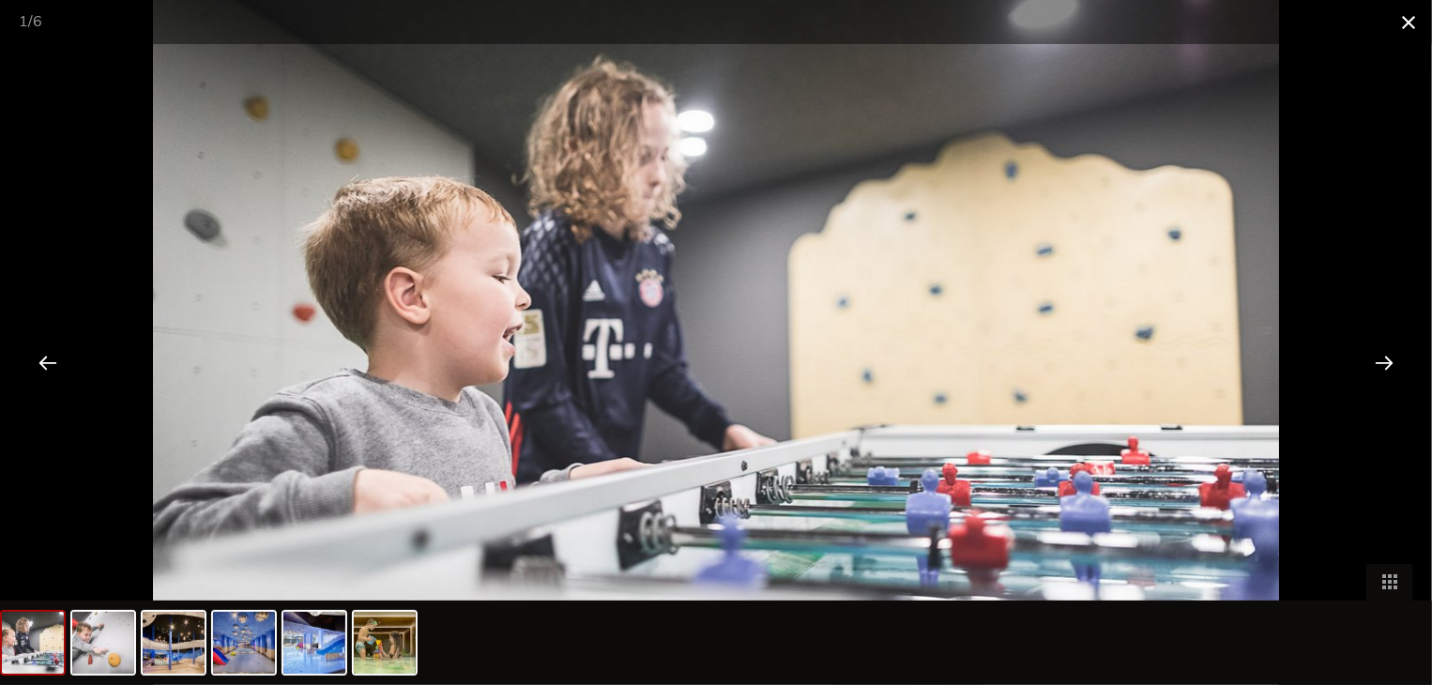
click at [1418, 21] on span at bounding box center [1408, 22] width 47 height 44
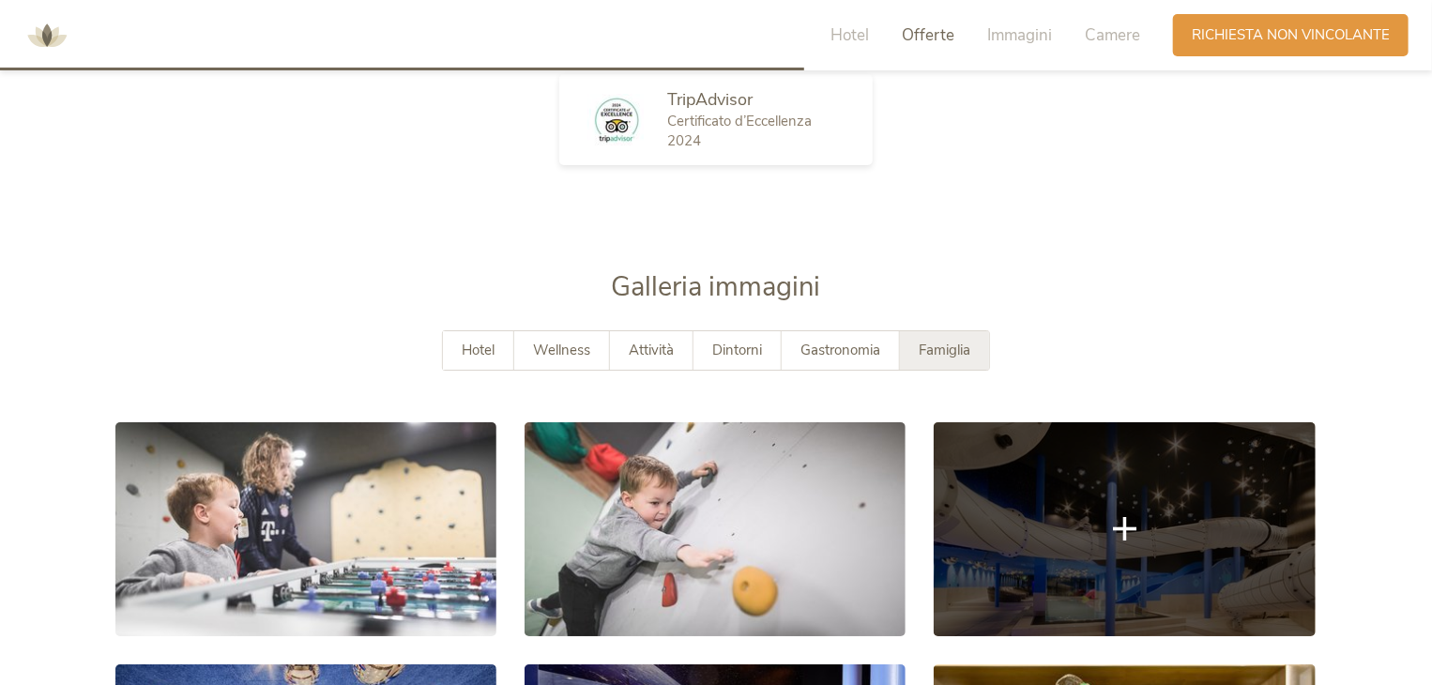
scroll to position [3086, 0]
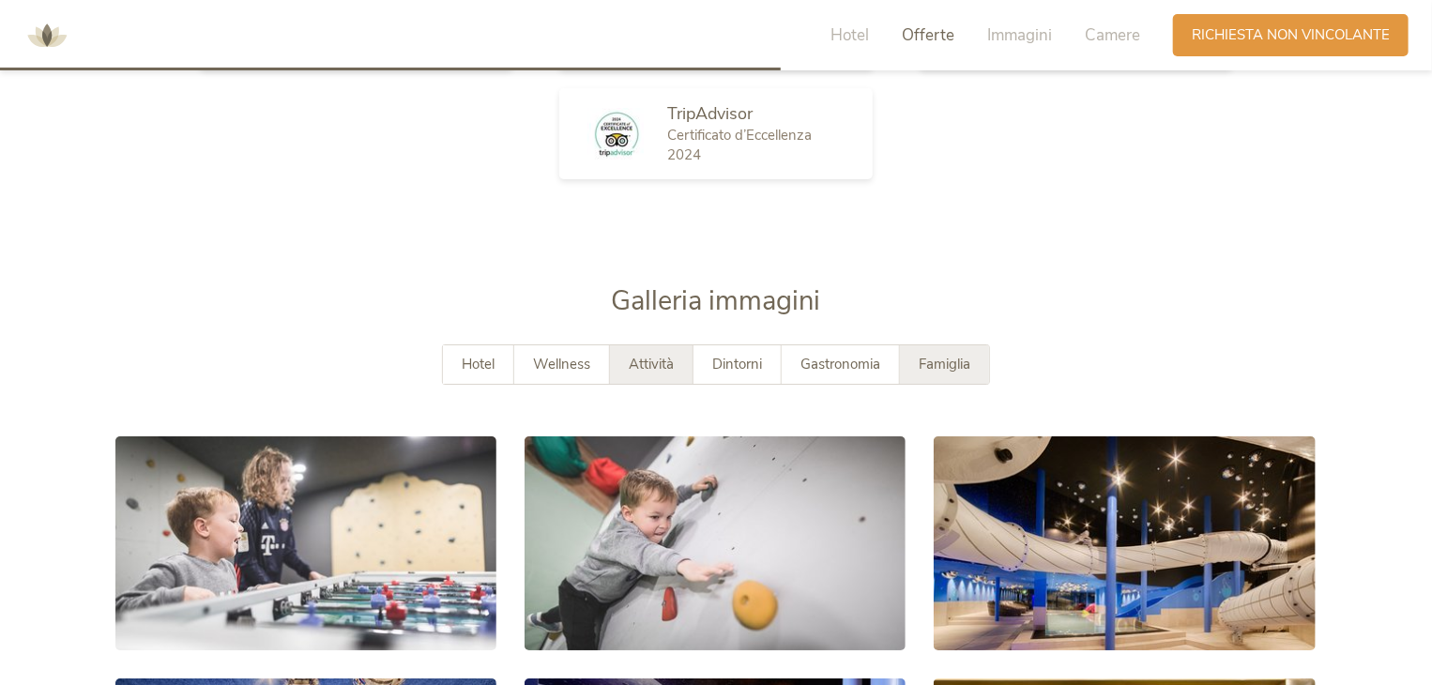
click at [670, 361] on span "Attività" at bounding box center [651, 364] width 45 height 19
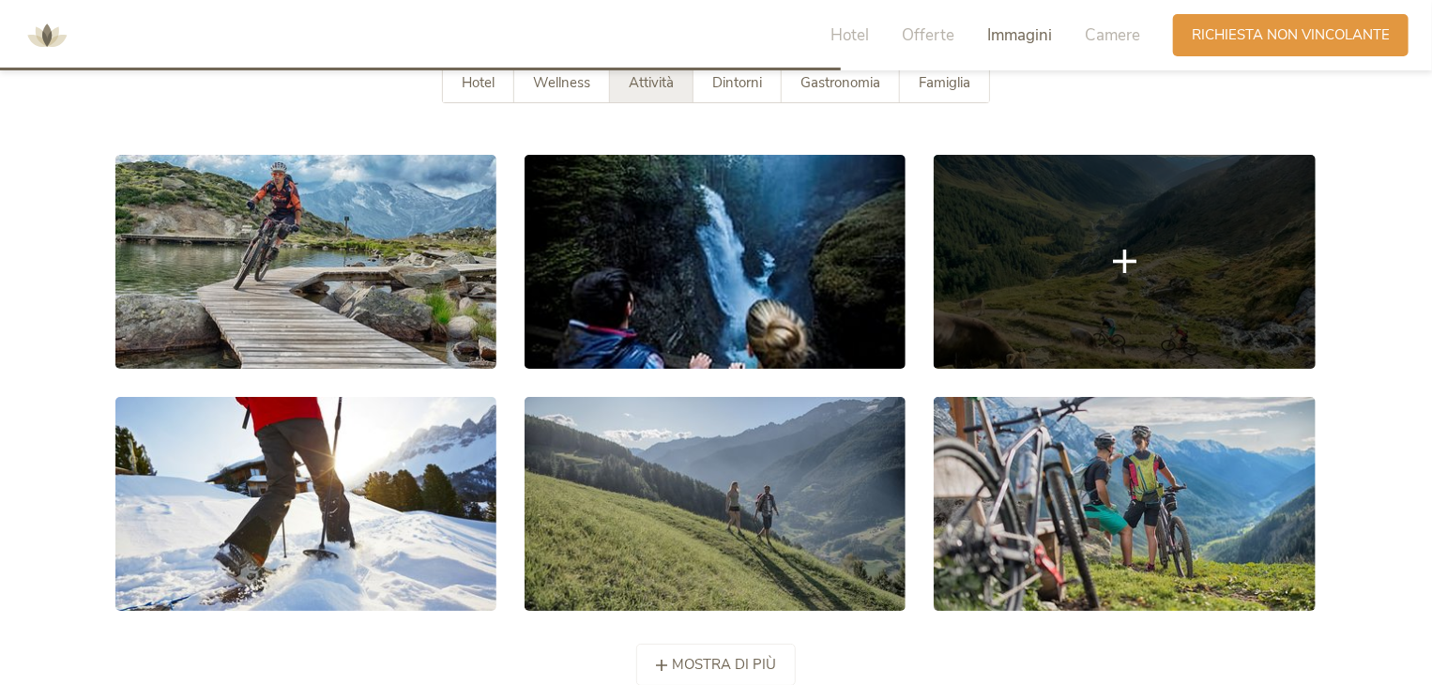
scroll to position [3273, 0]
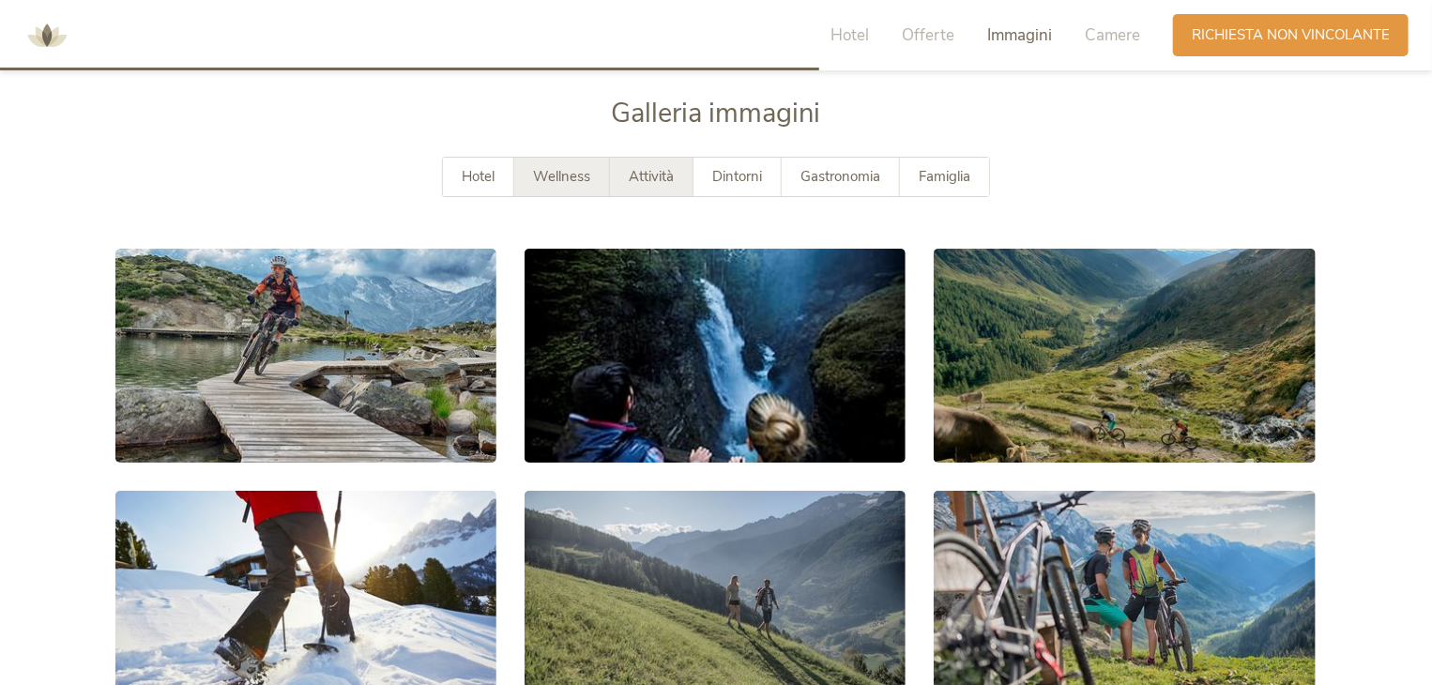
click at [598, 181] on div "Wellness" at bounding box center [562, 177] width 96 height 38
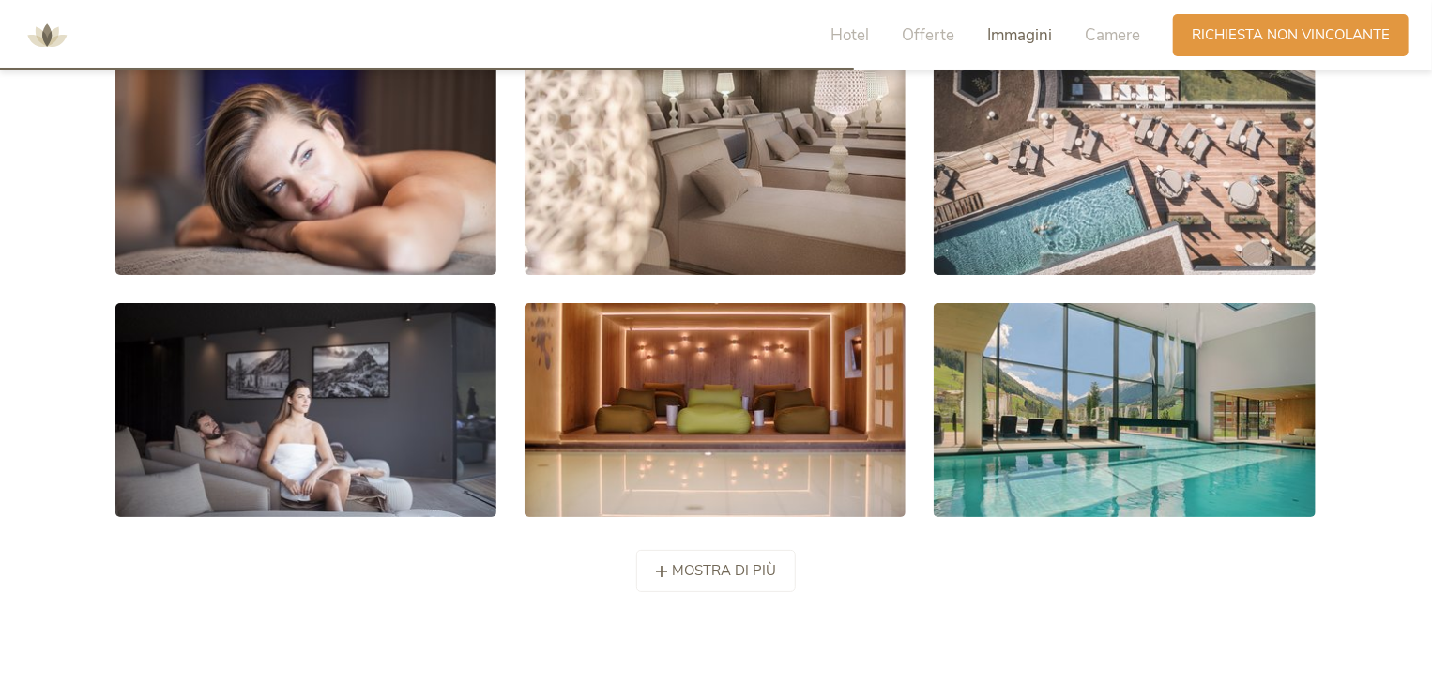
scroll to position [3367, 0]
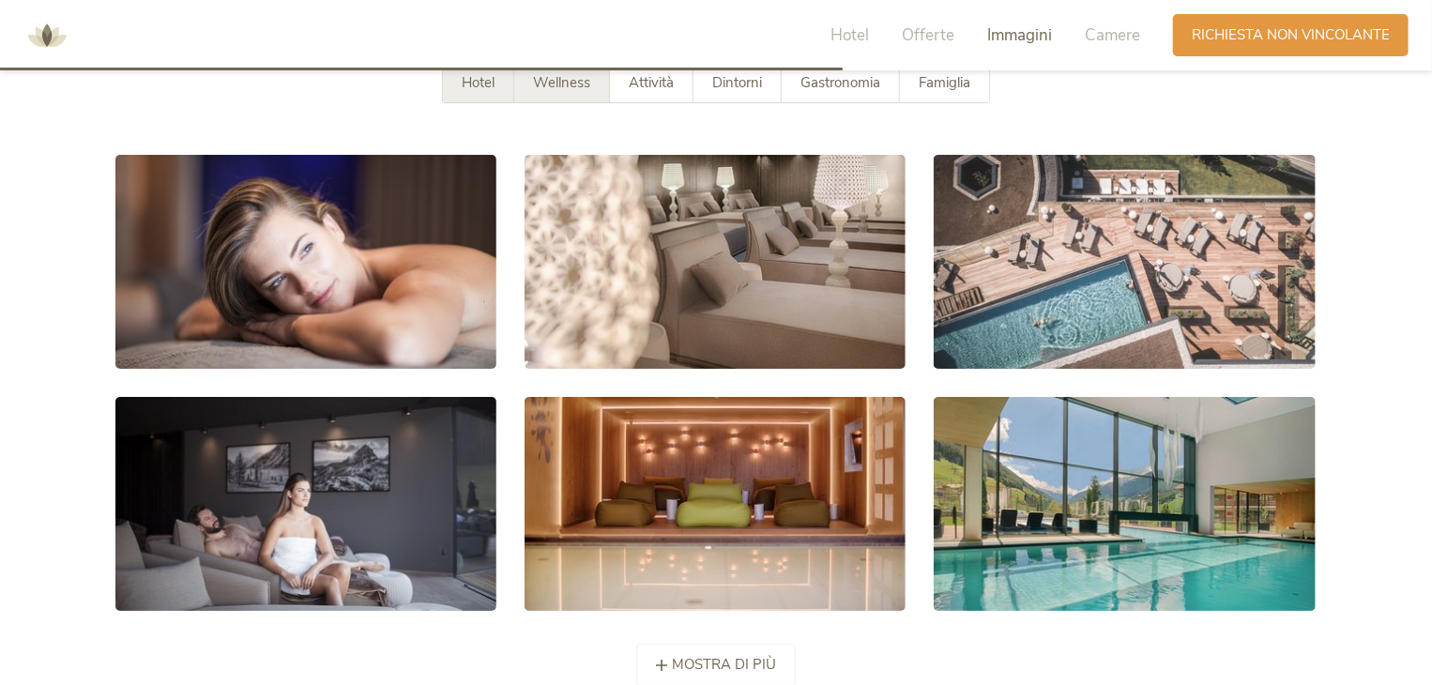
click at [477, 94] on div "Hotel" at bounding box center [478, 83] width 71 height 38
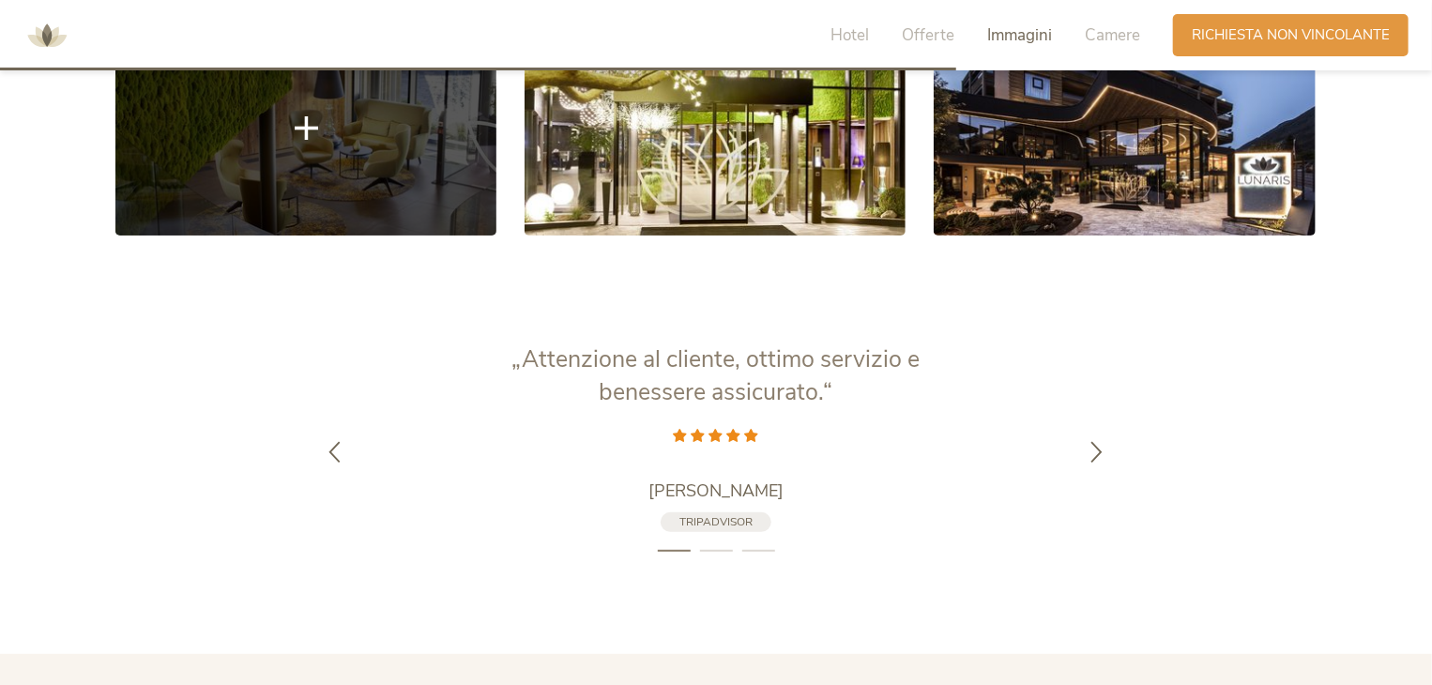
scroll to position [3836, 0]
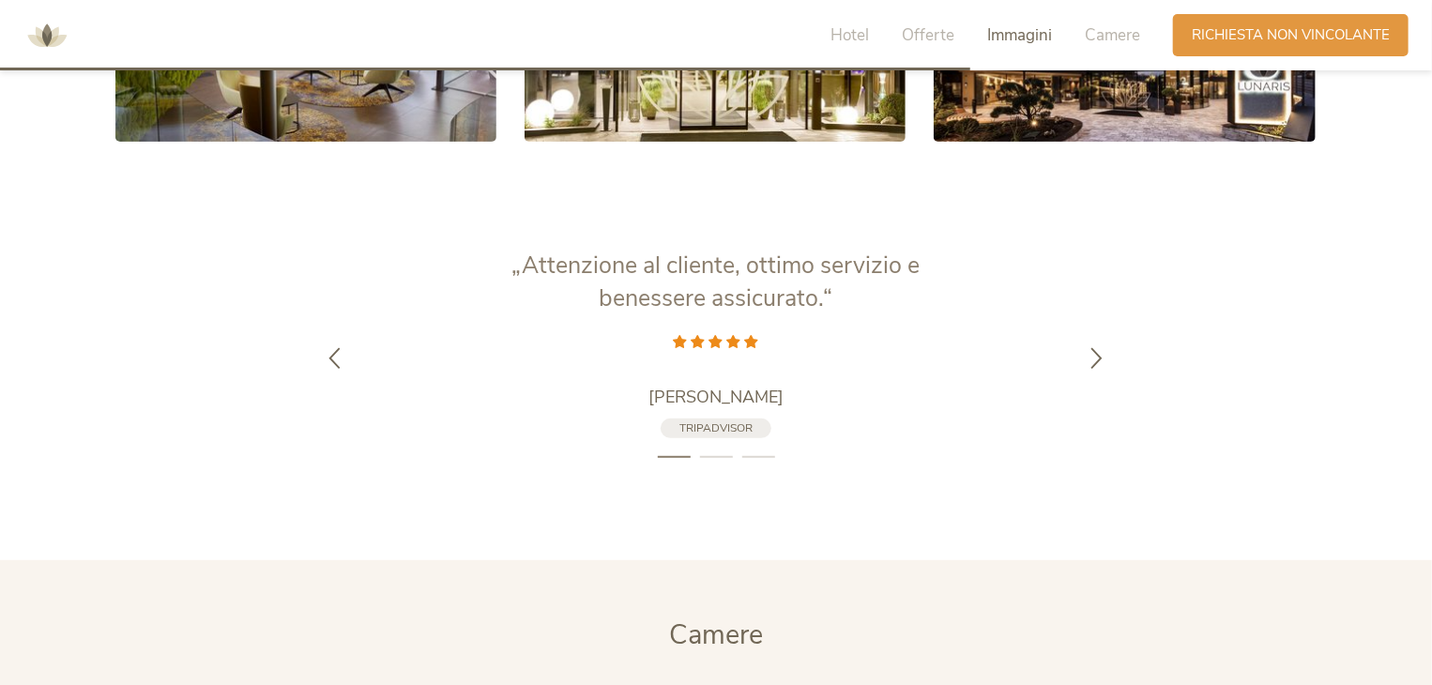
click at [706, 453] on li "2" at bounding box center [716, 457] width 33 height 19
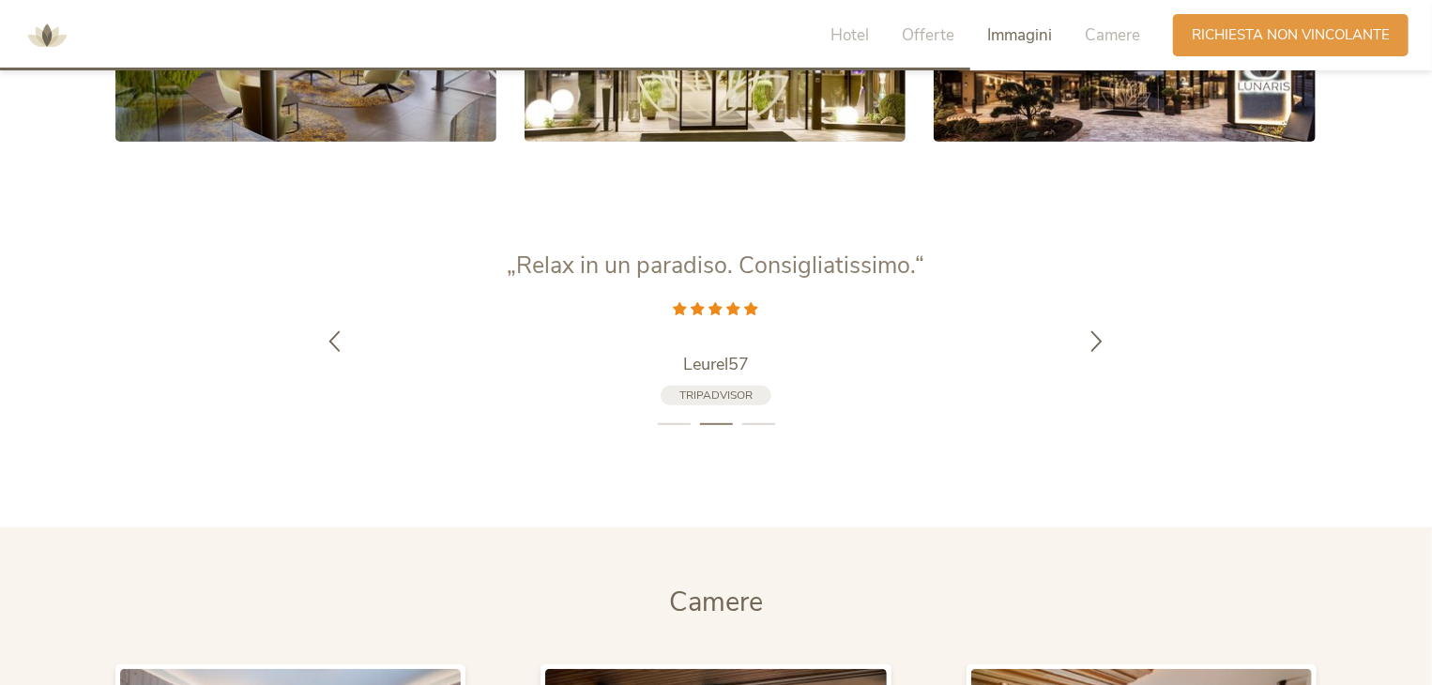
click at [737, 395] on span "TripAdvisor" at bounding box center [715, 394] width 73 height 15
